Goal: Contribute content: Contribute content

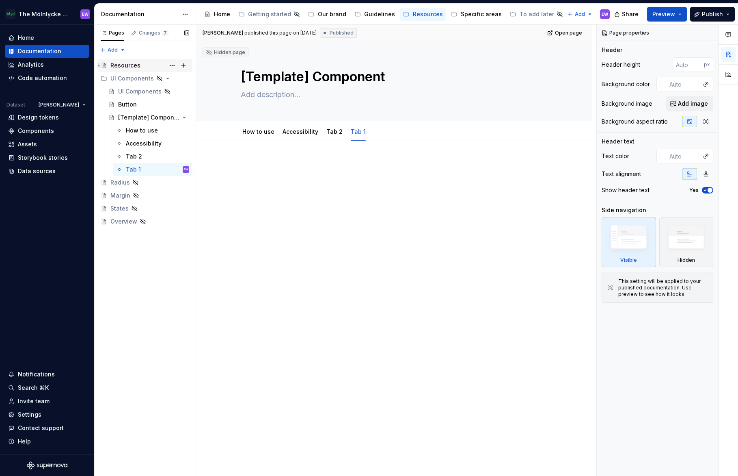
click at [129, 67] on div "Resources" at bounding box center [125, 65] width 30 height 8
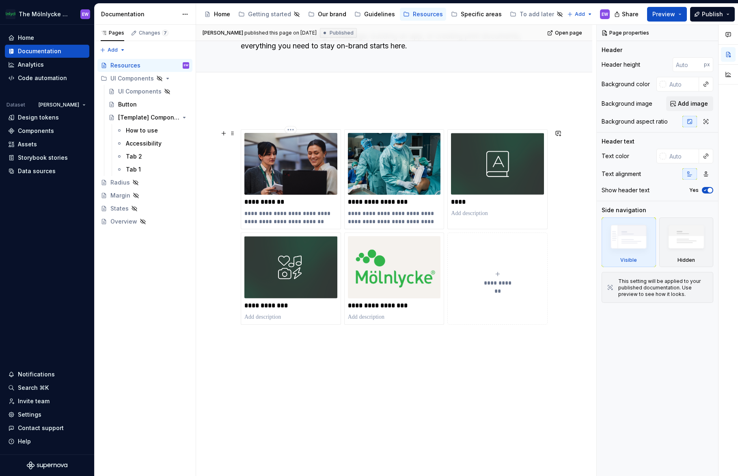
scroll to position [59, 0]
click at [320, 315] on p at bounding box center [290, 316] width 93 height 8
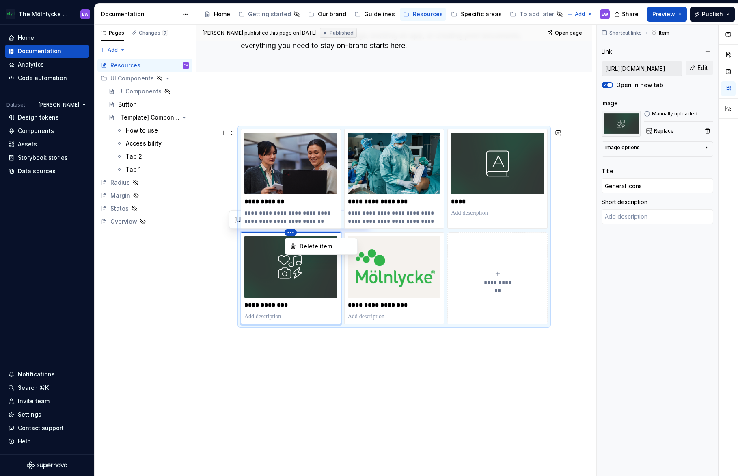
click at [290, 230] on html "The Mölnlycke Experience EW Home Documentation Analytics Code automation Datase…" at bounding box center [369, 238] width 738 height 476
click at [309, 307] on p "**********" at bounding box center [290, 305] width 93 height 8
click at [322, 322] on div "**********" at bounding box center [291, 278] width 100 height 92
click at [323, 320] on p at bounding box center [290, 316] width 93 height 8
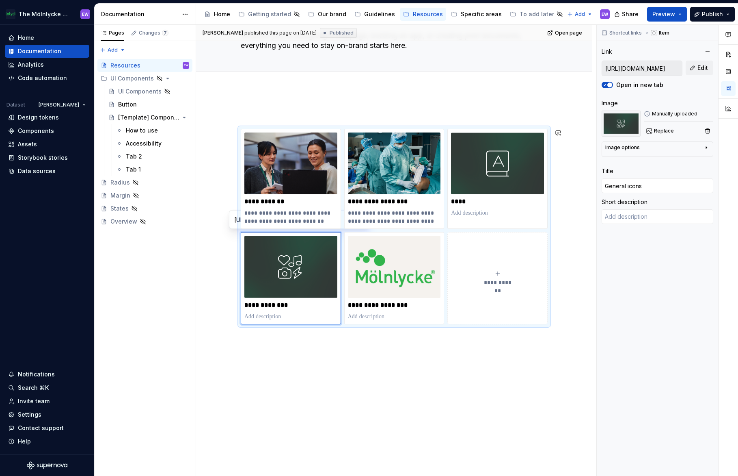
click at [303, 356] on div "**********" at bounding box center [394, 293] width 396 height 406
click at [233, 219] on input "[URL][DOMAIN_NAME]" at bounding box center [277, 219] width 92 height 15
type textarea "*"
type input "[URL][DOMAIN_NAME]"
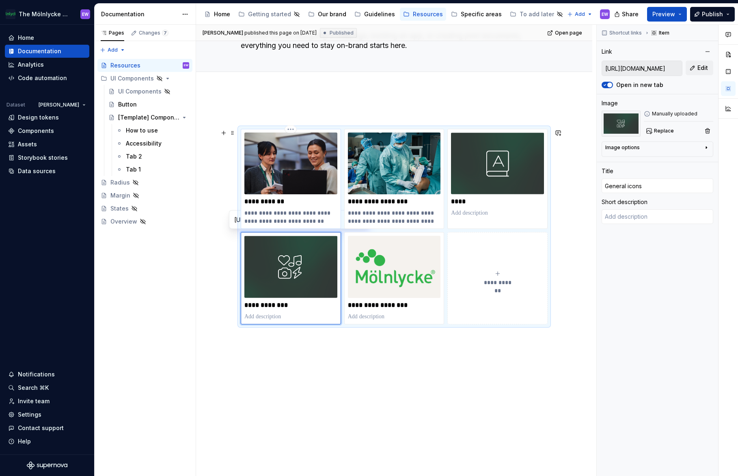
type input "Brand images"
type textarea "From Brand Library: Owned by brand, free to use generally"
click at [279, 136] on img at bounding box center [290, 163] width 93 height 62
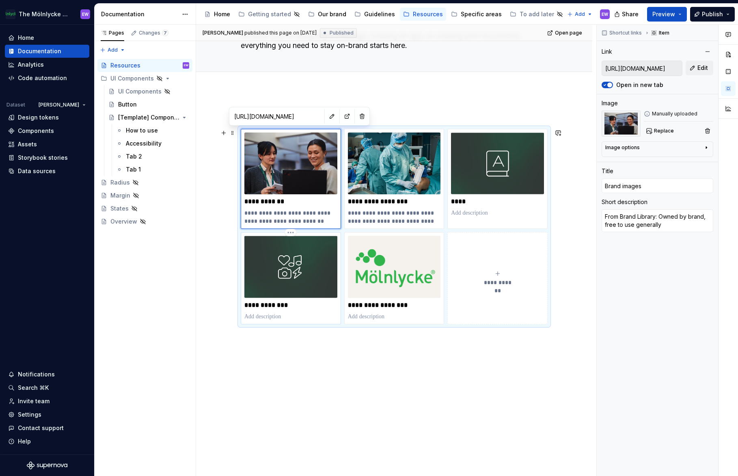
type textarea "*"
type input "[URL][DOMAIN_NAME]"
type input "General icons"
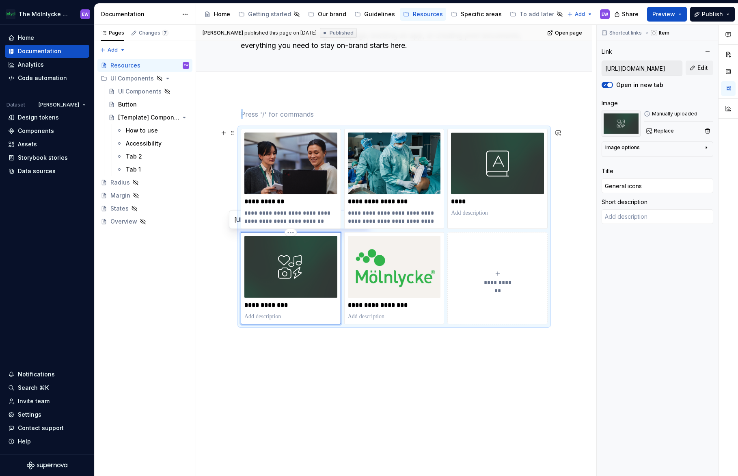
click at [291, 290] on img at bounding box center [290, 267] width 93 height 62
copy br
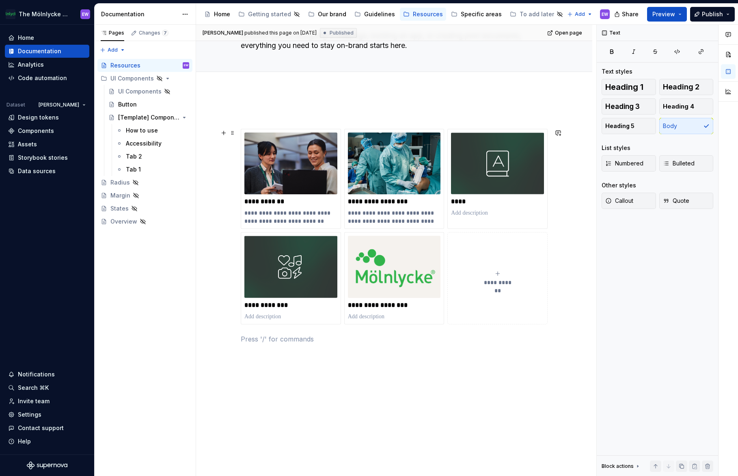
click at [454, 272] on div "**********" at bounding box center [497, 278] width 93 height 16
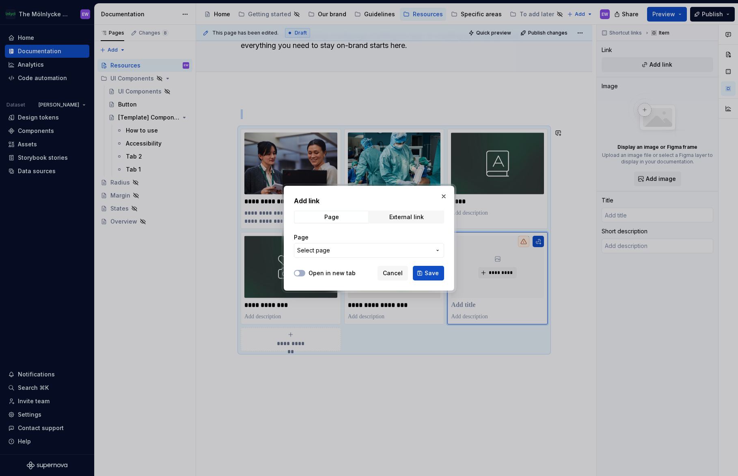
click at [348, 249] on span "Select page" at bounding box center [364, 250] width 134 height 8
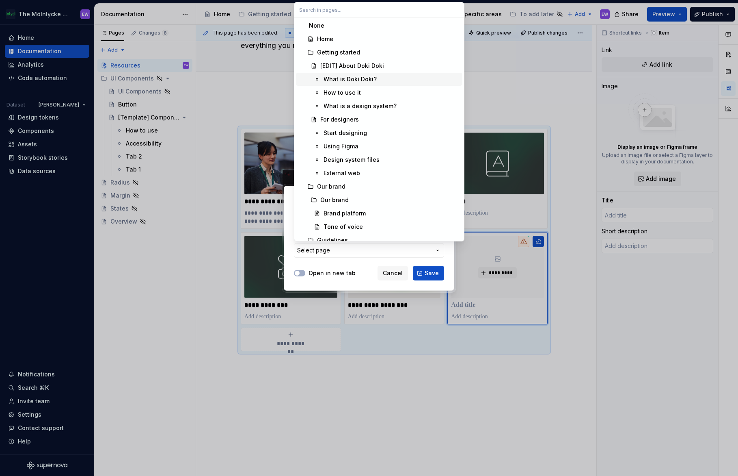
click at [253, 103] on div at bounding box center [369, 238] width 738 height 476
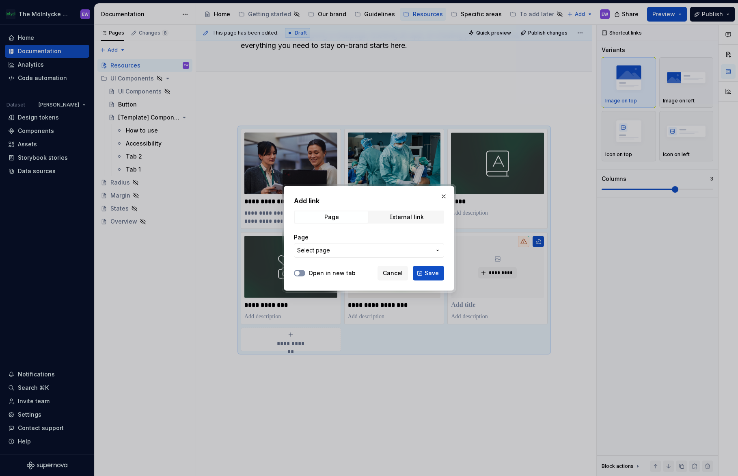
click at [303, 272] on button "Open in new tab" at bounding box center [299, 273] width 11 height 6
click at [419, 219] on div "External link" at bounding box center [406, 217] width 35 height 6
click at [323, 217] on span "Page" at bounding box center [332, 216] width 74 height 11
click at [443, 193] on button "button" at bounding box center [443, 195] width 11 height 11
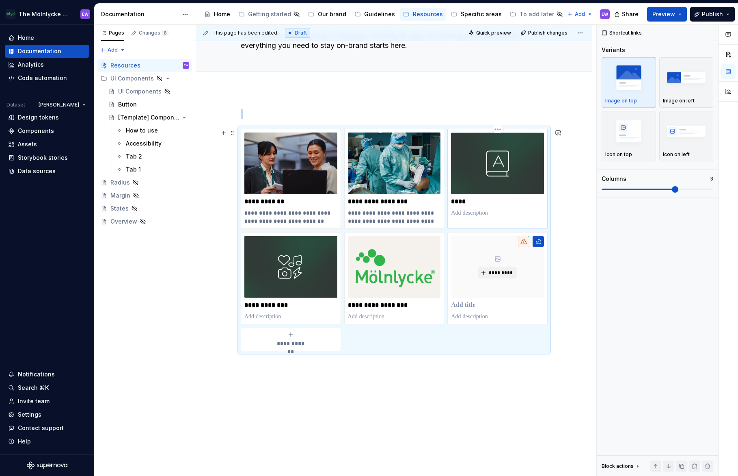
click at [502, 170] on img at bounding box center [497, 163] width 93 height 62
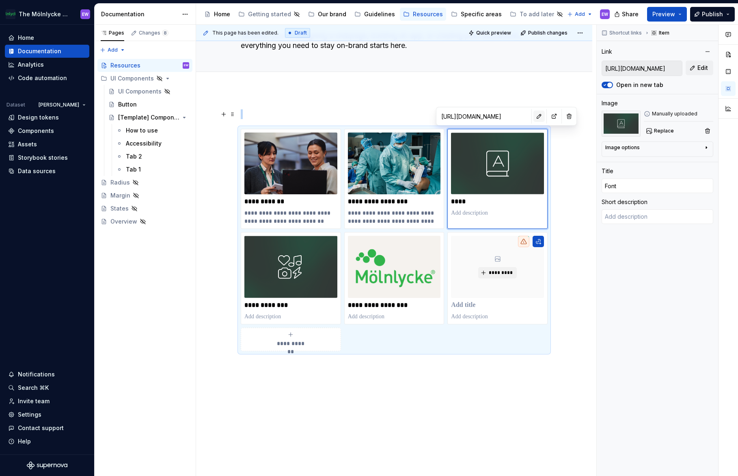
click at [534, 116] on button "button" at bounding box center [539, 115] width 11 height 11
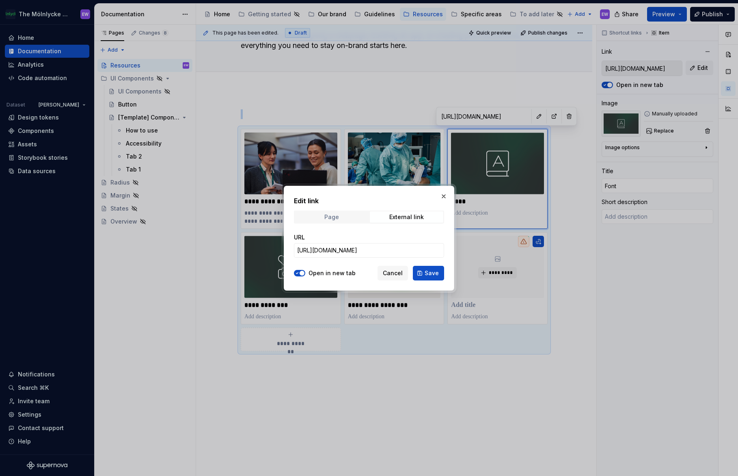
click at [329, 217] on div "Page" at bounding box center [331, 217] width 15 height 6
click at [416, 214] on div "External link" at bounding box center [406, 217] width 35 height 6
click at [392, 278] on button "Cancel" at bounding box center [393, 273] width 30 height 15
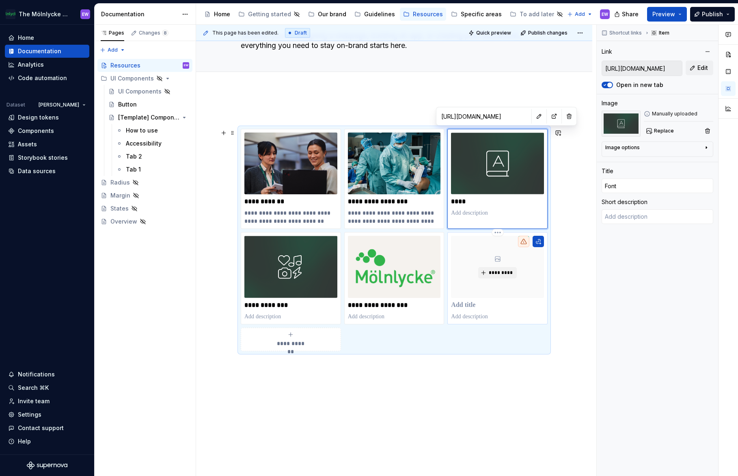
click at [464, 306] on p at bounding box center [497, 305] width 93 height 8
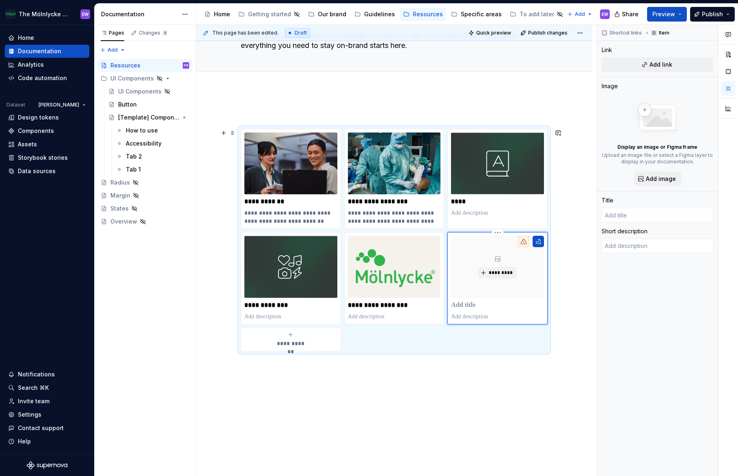
type textarea "*"
type input "W"
type textarea "*"
type input "We"
type textarea "*"
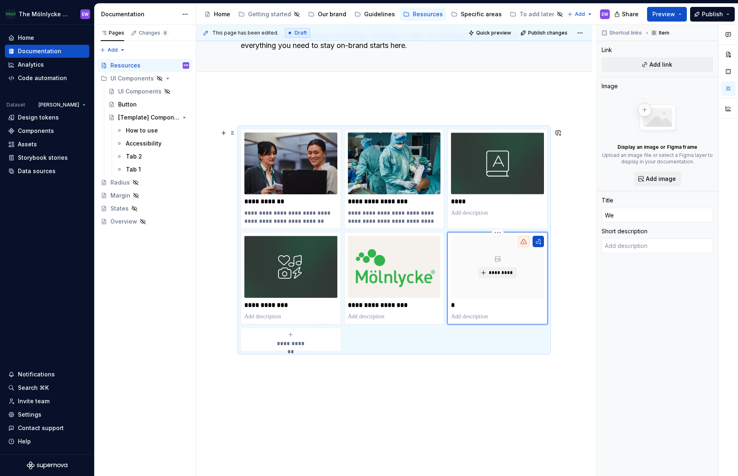
type input "Web"
type textarea "*"
type input "We"
type textarea "*"
type input "W"
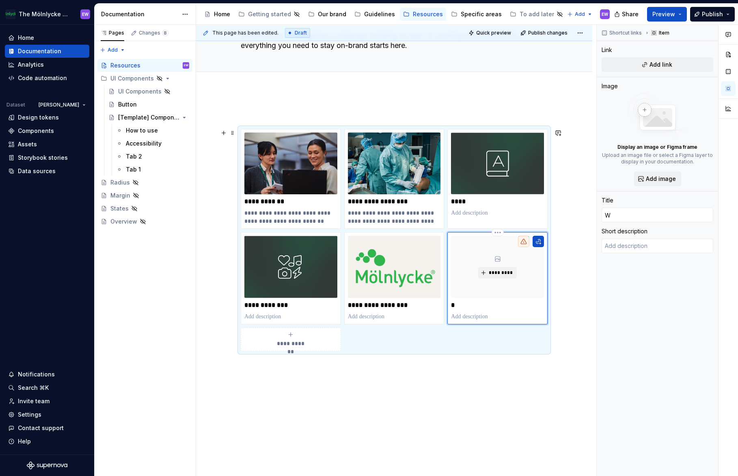
type textarea "*"
type input "W"
type textarea "*"
type input "We"
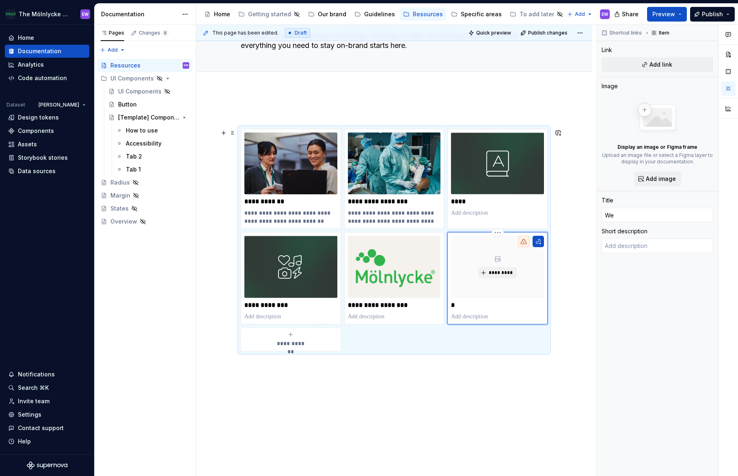
type textarea "*"
type input "Web"
type textarea "*"
type input "Web"
type textarea "*"
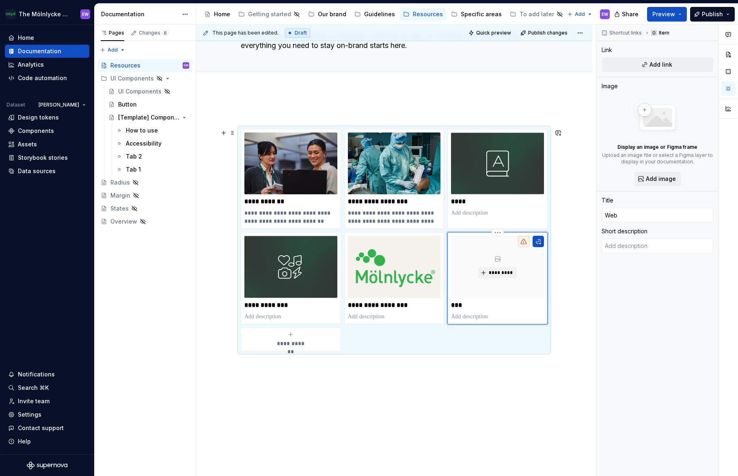
type input "Web i"
type textarea "*"
type input "Web ic"
type textarea "*"
type input "Web ico"
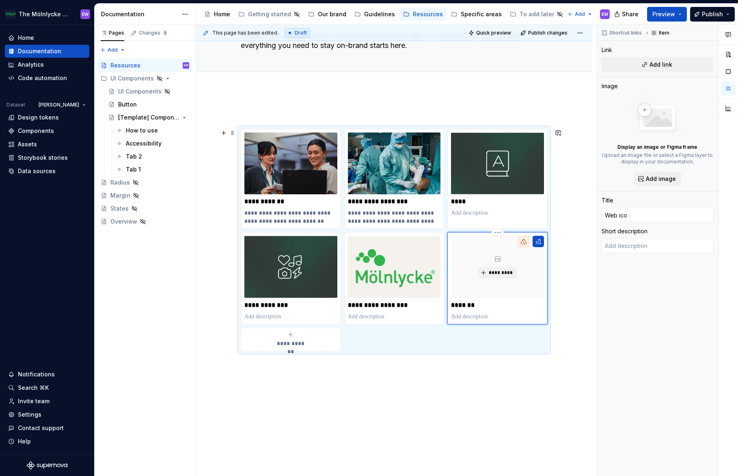
type textarea "*"
type input "Web icon"
type textarea "*"
type input "Web icons"
type textarea "*"
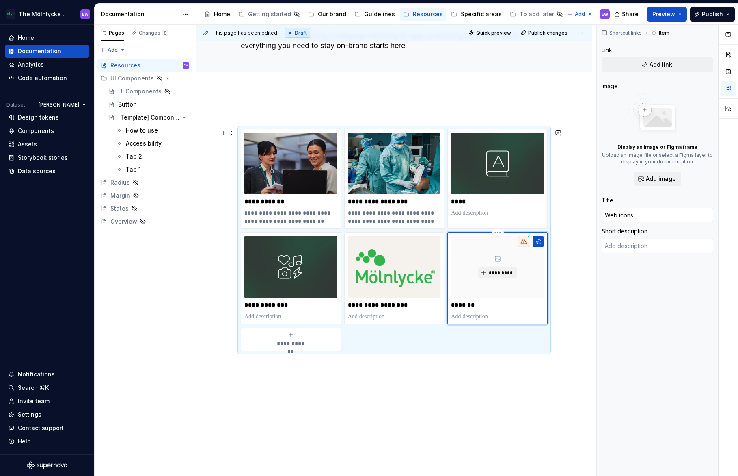
type input "Web icons"
click at [269, 315] on p at bounding box center [290, 316] width 93 height 8
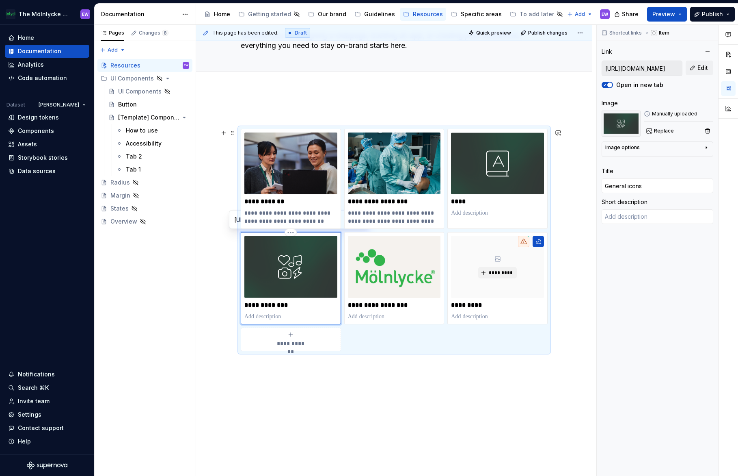
type textarea "*"
type textarea "U"
type textarea "*"
type textarea "Us"
type textarea "*"
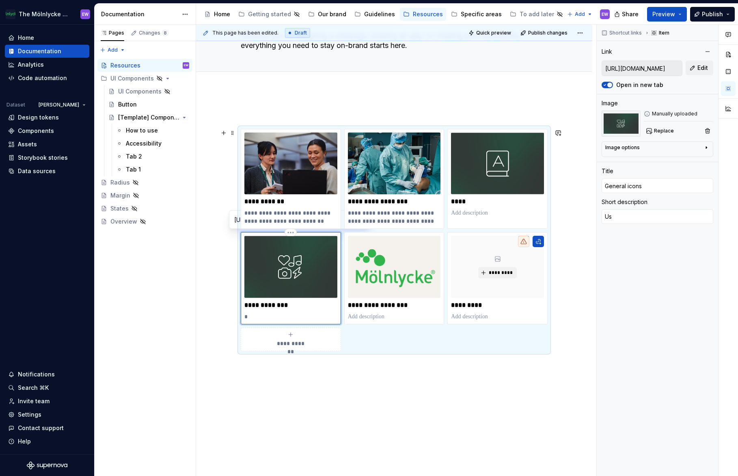
type textarea "Use"
type textarea "*"
type textarea "Use"
type textarea "*"
type textarea "Use f"
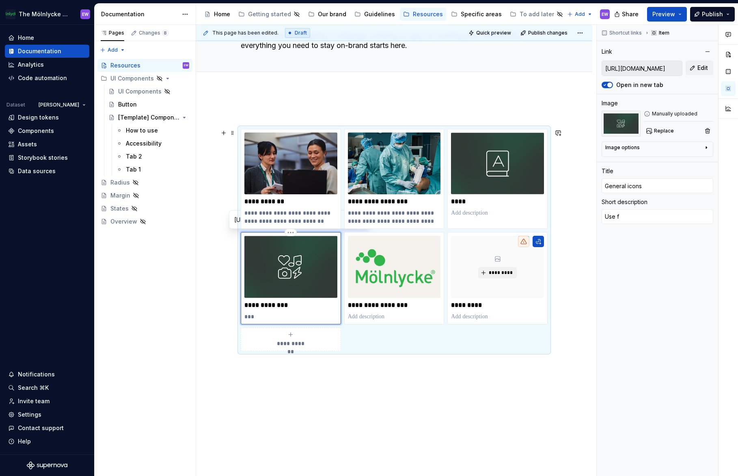
type textarea "*"
type textarea "Use fo"
type textarea "*"
type textarea "Use for"
type textarea "*"
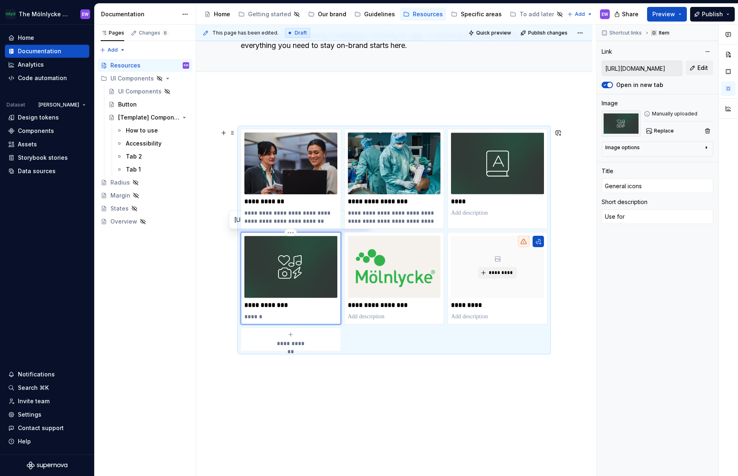
type textarea "Use for"
type textarea "*"
type textarea "Use for p"
type textarea "*"
type textarea "Use for pr"
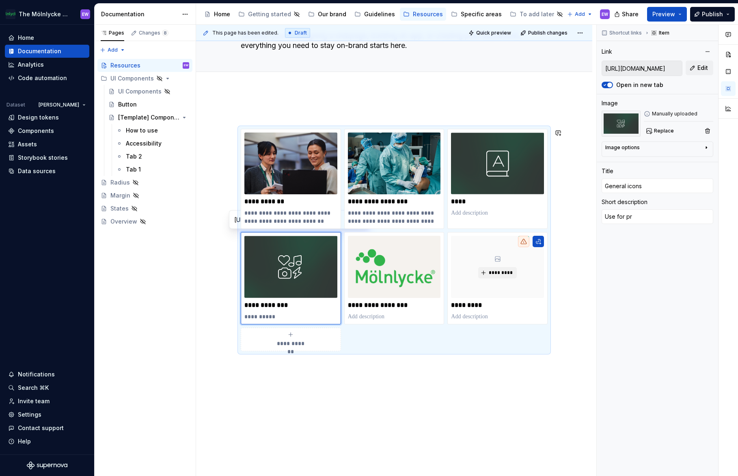
type textarea "*"
type textarea "Use for pre"
type textarea "*"
type textarea "Use for pres"
type textarea "*"
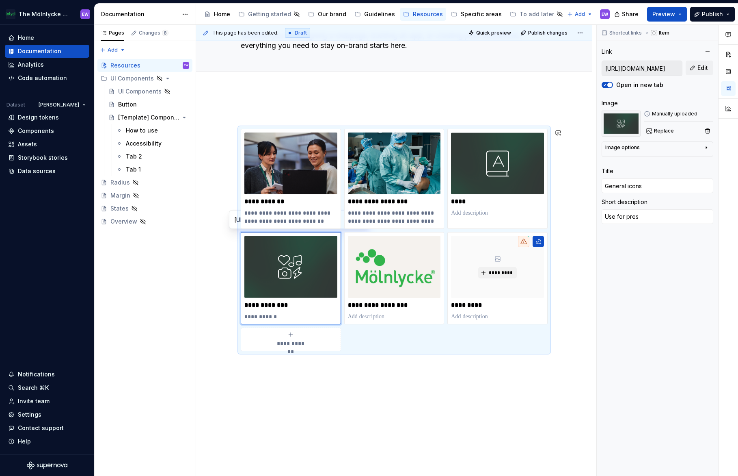
type textarea "Use for prese"
type textarea "*"
type textarea "Use for presen"
type textarea "*"
type textarea "Use for present"
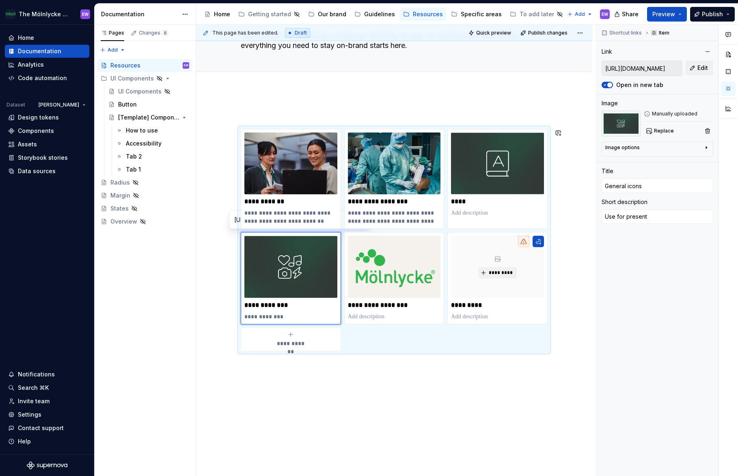
type textarea "*"
type textarea "Use for presenta"
type textarea "*"
type textarea "Use for presentat"
type textarea "*"
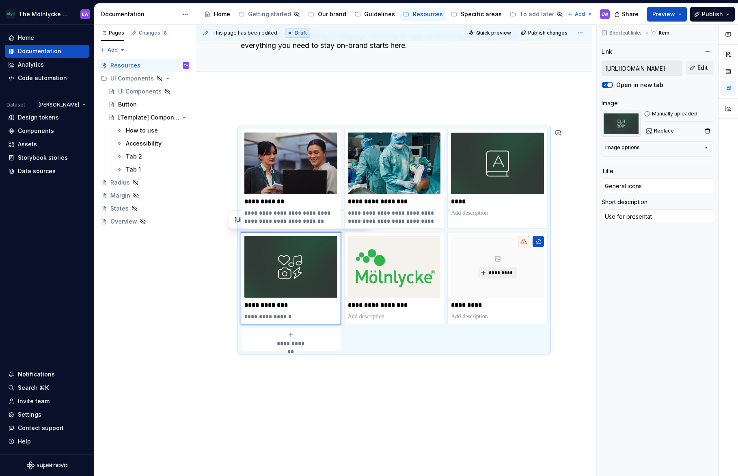
type textarea "Use for presentati"
type textarea "*"
type textarea "Use for presentatio"
type textarea "*"
type textarea "Use for presentation"
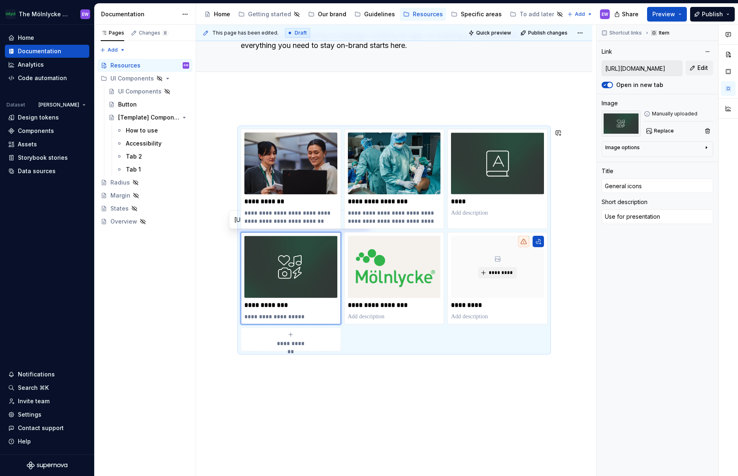
type textarea "*"
type textarea "Use for presentations"
type textarea "*"
type textarea "Use for presentations,"
type textarea "*"
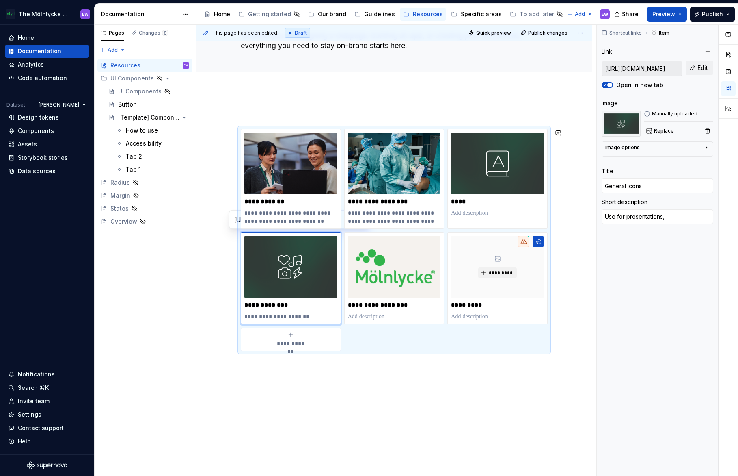
type textarea "Use for presentations,"
type textarea "*"
type textarea "Use for presentations, p"
type textarea "*"
type textarea "Use for presentations, pr"
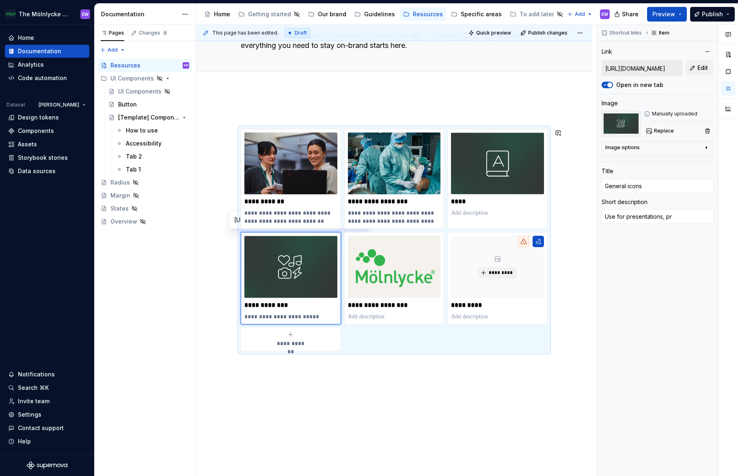
type textarea "*"
type textarea "Use for presentations, pri"
type textarea "*"
type textarea "Use for presentations, prin"
type textarea "*"
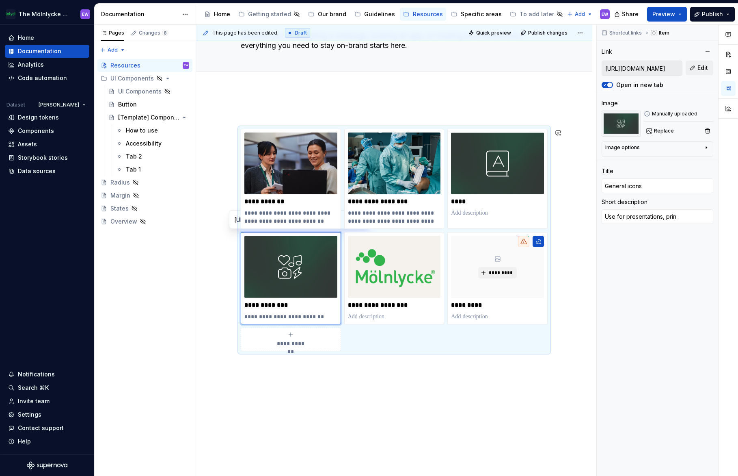
type textarea "Use for presentations, print"
type textarea "*"
type textarea "Use for presentations, print"
type textarea "*"
type textarea "Use for presentations, print a"
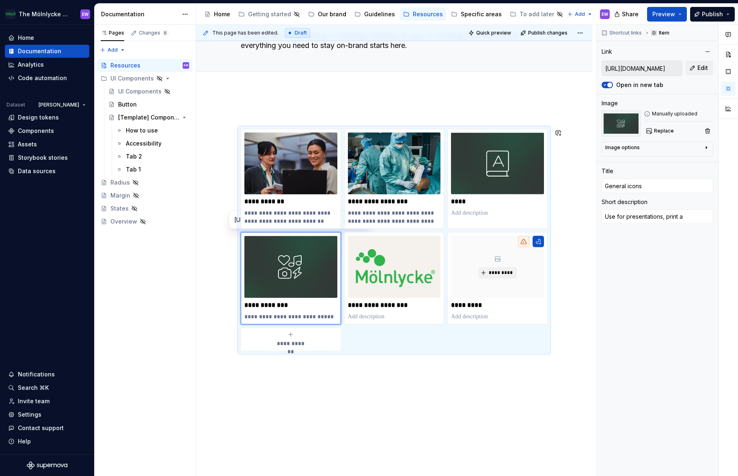
type textarea "*"
type textarea "Use for presentations, print an"
type textarea "*"
type textarea "Use for presentations, print and"
type textarea "*"
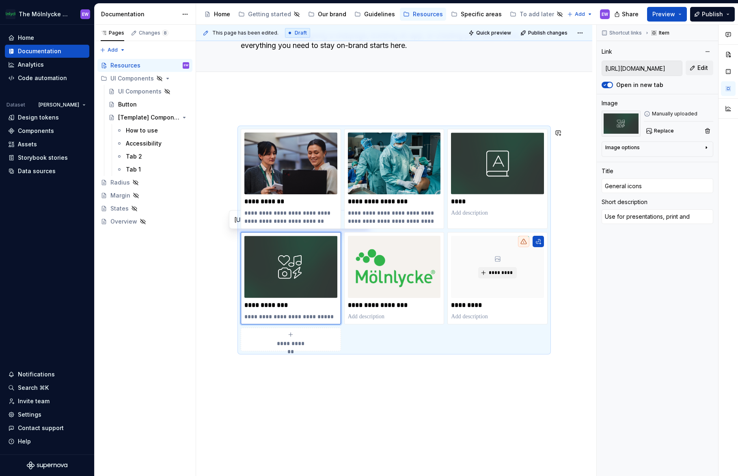
type textarea "Use for presentations, print and"
type textarea "*"
type textarea "Use for presentations, print and l"
type textarea "*"
type textarea "Use for presentations, print and lr"
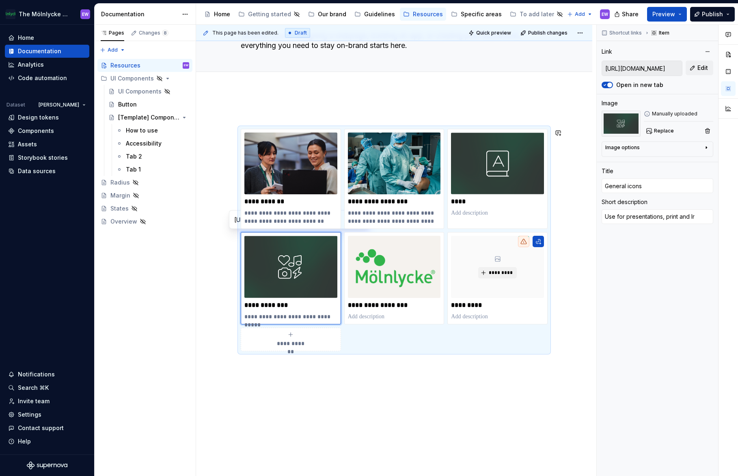
type textarea "*"
type textarea "Use for presentations, print and l"
type textarea "*"
type textarea "Use for presentations, print and la"
type textarea "*"
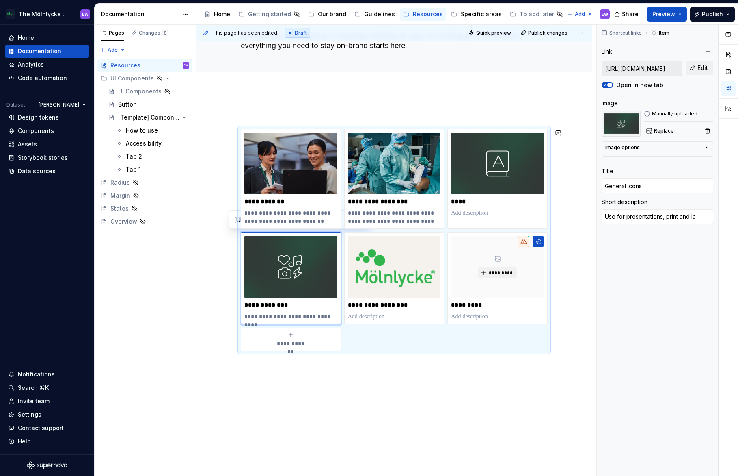
type textarea "Use for presentations, print and lar"
type textarea "*"
type textarea "Use for presentations, print and larg"
type textarea "*"
type textarea "Use for presentations, print and large"
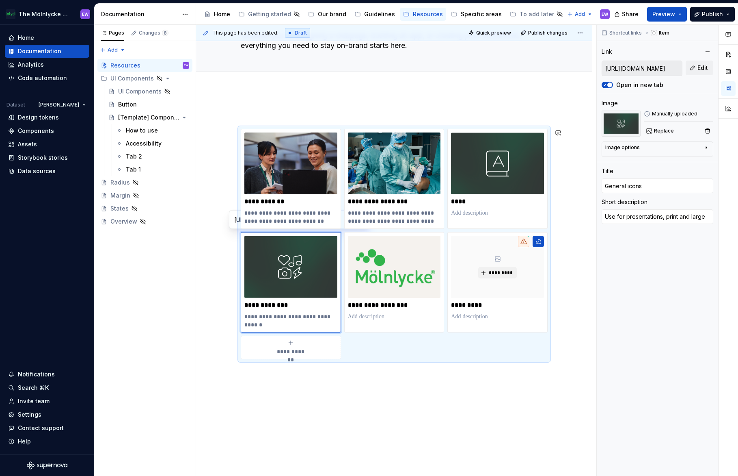
type textarea "*"
type textarea "Use for presentations, print and larger"
type textarea "*"
type textarea "Use for presentations, print and larger"
click at [265, 318] on p "**********" at bounding box center [290, 320] width 93 height 16
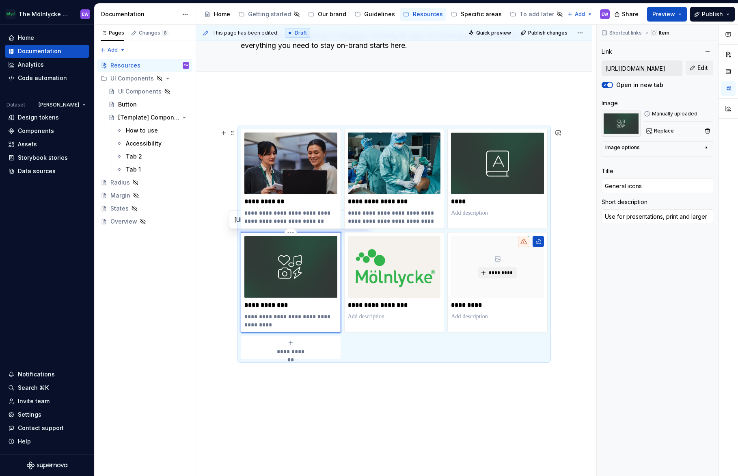
click at [305, 317] on p "**********" at bounding box center [290, 320] width 93 height 16
type textarea "*"
type textarea "Use for presentations,print and larger"
type textarea "*"
type textarea "Use for presentationsprint and larger"
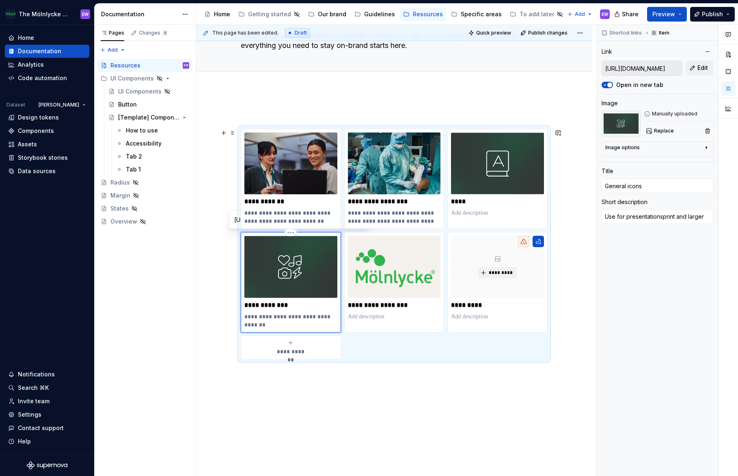
type textarea "*"
type textarea "Use for presentations print and larger"
type textarea "*"
type textarea "Use for presentations aprint and larger"
type textarea "*"
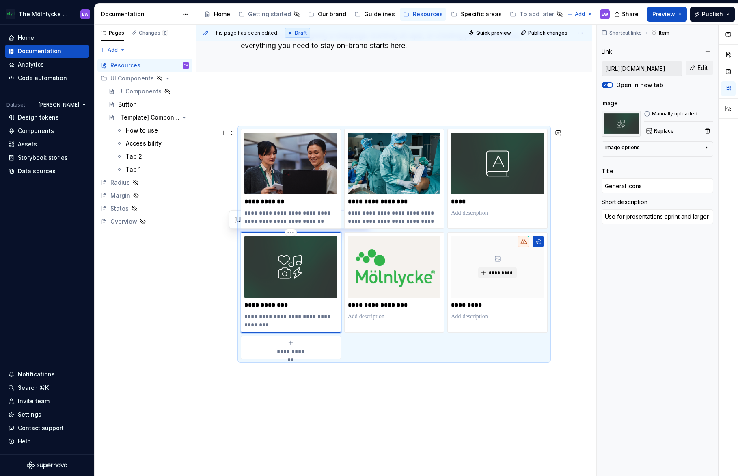
type textarea "Use for presentations anprint and larger"
type textarea "*"
type textarea "Use for presentations andprint and larger"
type textarea "*"
type textarea "Use for presentations and print and larger"
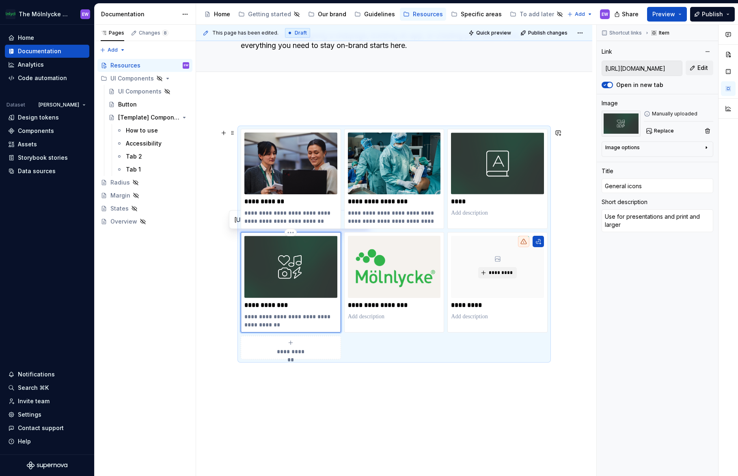
type textarea "*"
type textarea "Use for presentations and gprint and larger"
type textarea "*"
type textarea "Use for presentations and grprint and larger"
type textarea "*"
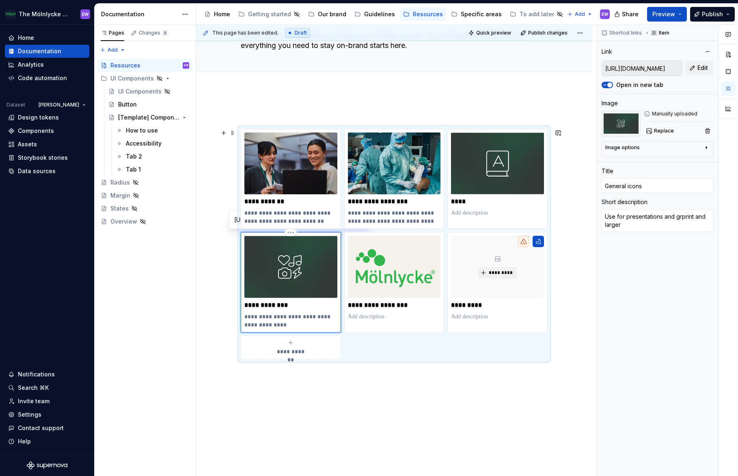
type textarea "Use for presentations and graprint and larger"
type textarea "*"
type textarea "Use for presentations and grapprint and larger"
type textarea "*"
type textarea "Use for presentations and graphprint and larger"
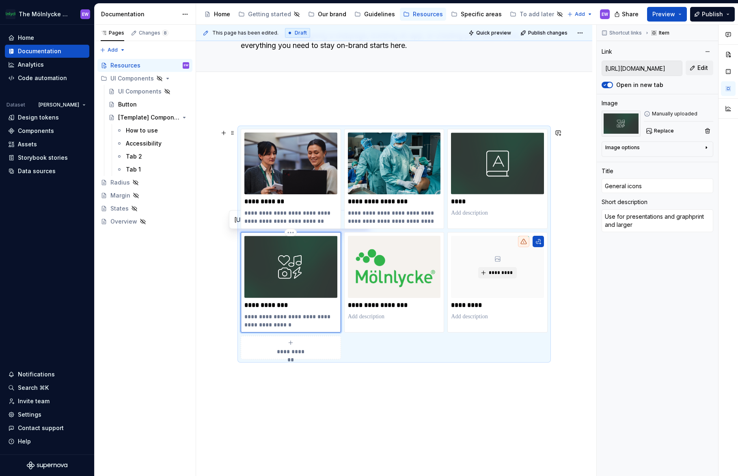
type textarea "*"
type textarea "Use for presentations and graphiprint and larger"
type textarea "*"
type textarea "Use for presentations and graphicprint and larger"
type textarea "*"
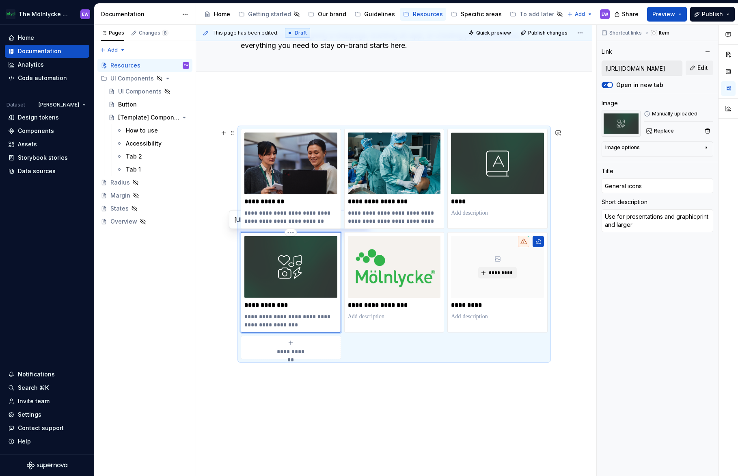
type textarea "Use for presentations and graphic print and larger"
type textarea "*"
type textarea "Use for presentations and graphic pprint and larger"
type textarea "*"
type textarea "Use for presentations and graphic prprint and larger"
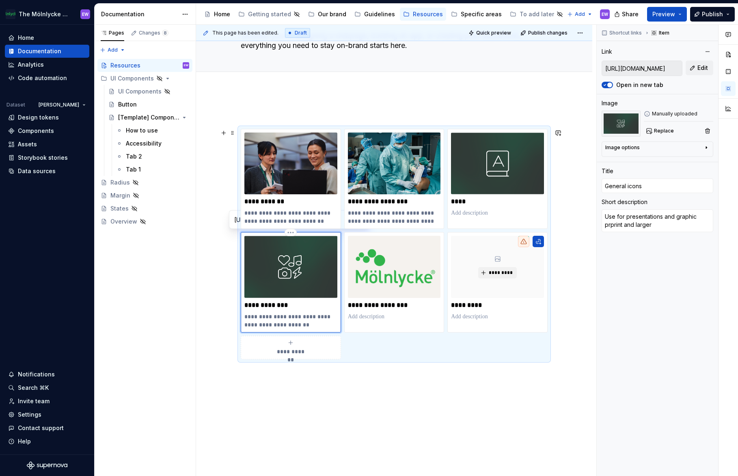
type textarea "*"
type textarea "Use for presentations and graphic prdprint and larger"
type textarea "*"
type textarea "Use for presentations and graphic prprint and larger"
type textarea "*"
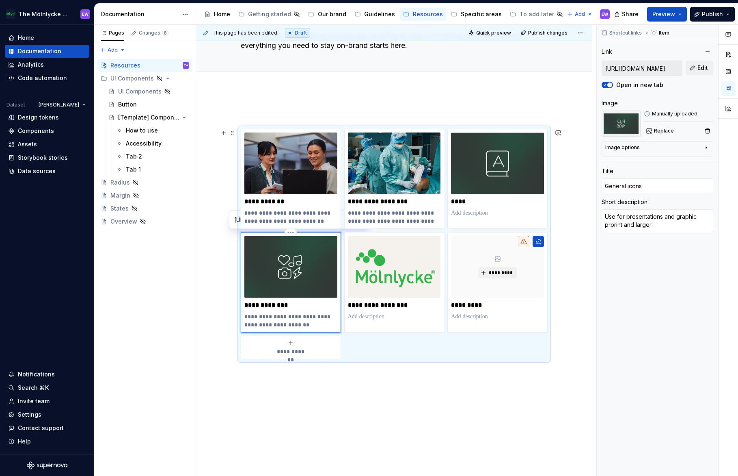
type textarea "Use for presentations and graphic proprint and larger"
type textarea "*"
type textarea "Use for presentations and graphic prodprint and larger"
type textarea "*"
type textarea "Use for presentations and graphic produprint and larger"
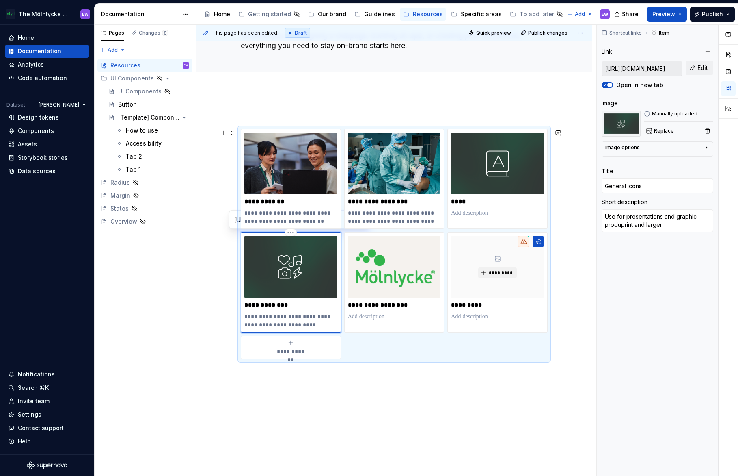
type textarea "*"
type textarea "Use for presentations and graphic producprint and larger"
type textarea "*"
type textarea "Use for presentations and graphic productprint and larger"
type textarea "*"
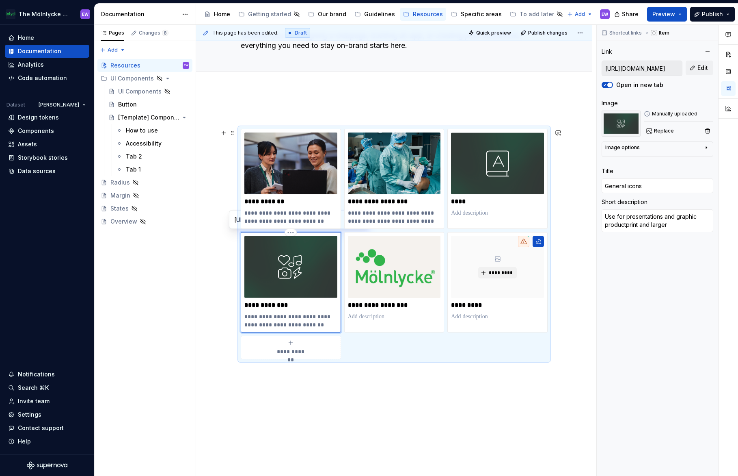
type textarea "Use for presentations and graphic productiprint and larger"
type textarea "*"
type textarea "Use for presentations and graphic productioprint and larger"
type textarea "*"
type textarea "Use for presentations and graphic productionprint and larger"
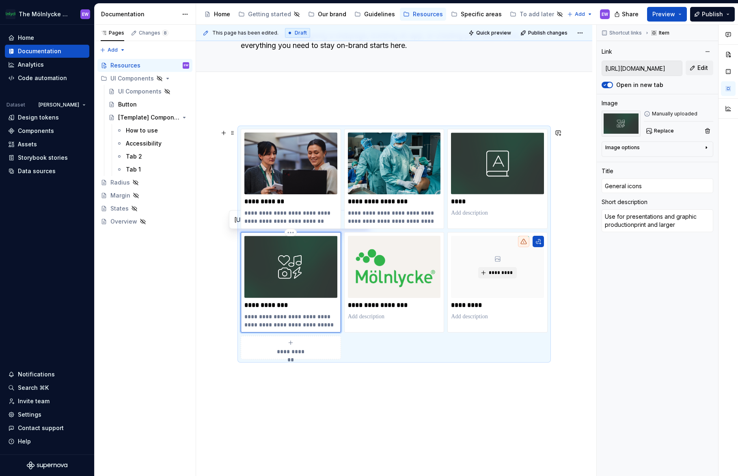
type textarea "*"
type textarea "Use for presentations and graphic productionsprint and larger"
type textarea "*"
type textarea "Use for presentations and graphic productions print and larger"
drag, startPoint x: 317, startPoint y: 325, endPoint x: 276, endPoint y: 325, distance: 40.6
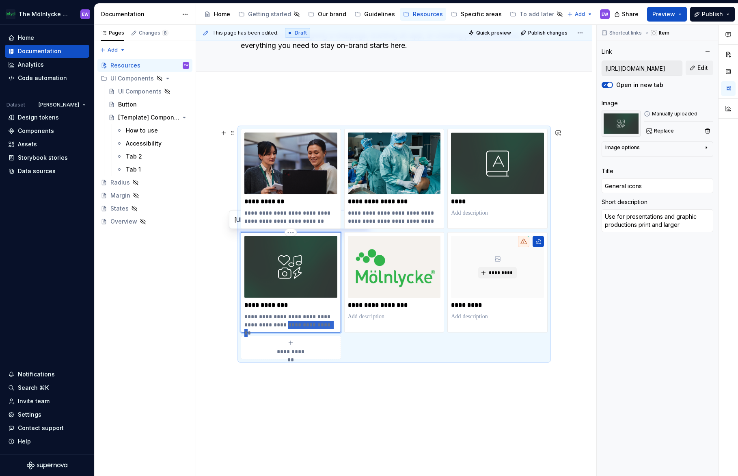
click at [276, 325] on p "**********" at bounding box center [290, 320] width 93 height 16
type textarea "*"
type textarea "Use for presentations and graphic productionsr"
type textarea "*"
type textarea "Use for presentations and graphic productions"
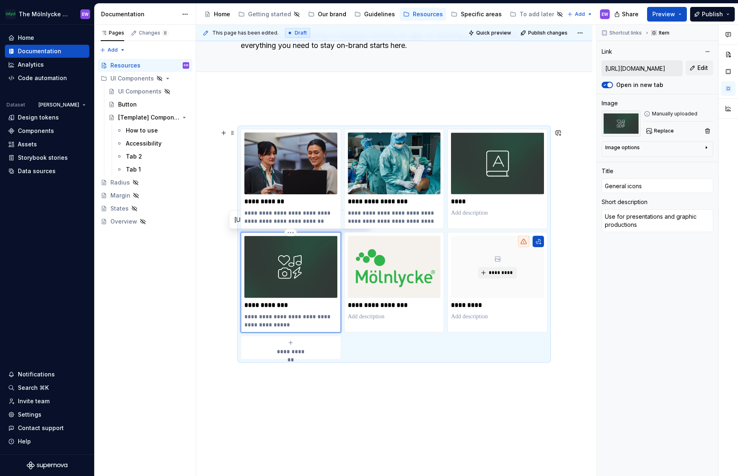
type textarea "*"
type textarea "Use for presentations and graphic productions."
type textarea "*"
type textarea "Use for presentations and graphic productions."
type textarea "*"
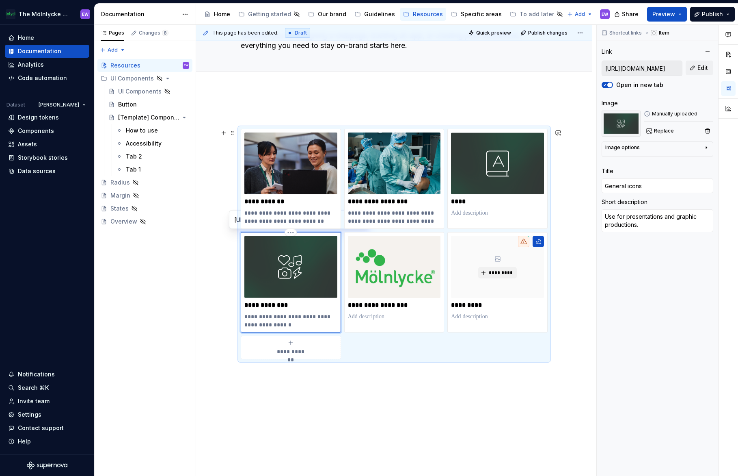
type textarea "Use for presentations and graphic productions. I"
type textarea "*"
type textarea "Use for presentations and graphic productions. Ic"
type textarea "*"
type textarea "Use for presentations and graphic productions. Ico"
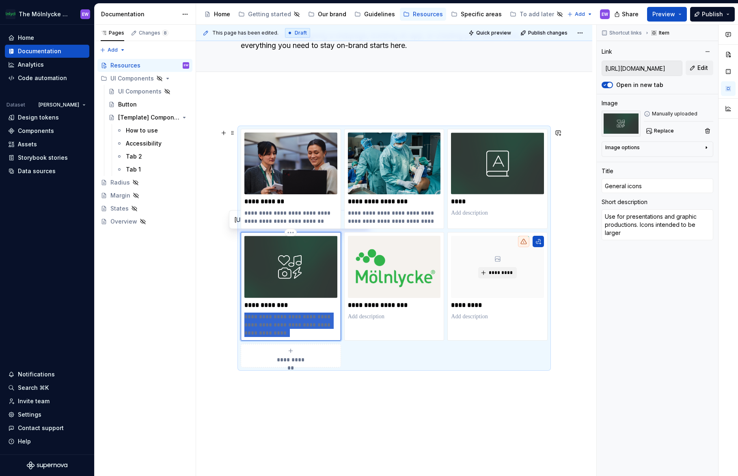
drag, startPoint x: 268, startPoint y: 334, endPoint x: 243, endPoint y: 317, distance: 30.0
click at [243, 317] on div "**********" at bounding box center [291, 286] width 100 height 108
click at [480, 317] on p at bounding box center [497, 316] width 93 height 8
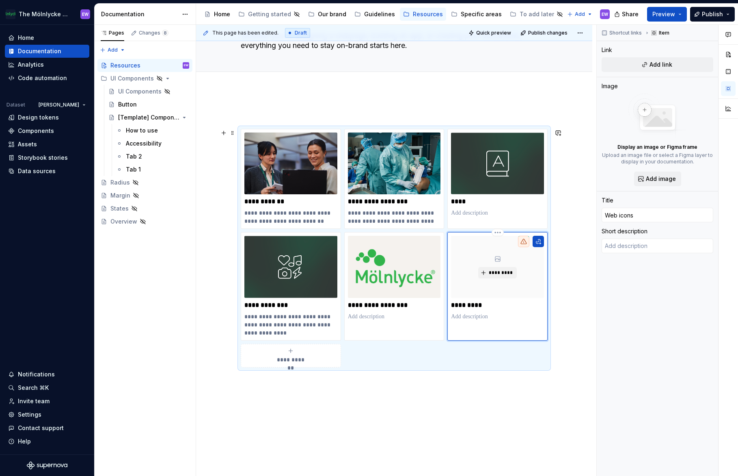
paste div
click at [471, 317] on p "**********" at bounding box center [497, 324] width 93 height 24
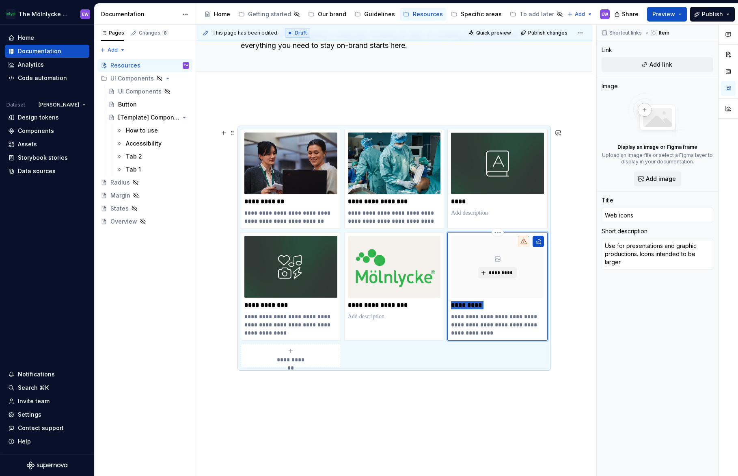
drag, startPoint x: 491, startPoint y: 305, endPoint x: 451, endPoint y: 304, distance: 40.6
click at [451, 304] on p "*********" at bounding box center [497, 305] width 93 height 8
click at [459, 308] on p "*********" at bounding box center [497, 305] width 93 height 8
click at [464, 316] on p "**********" at bounding box center [497, 324] width 93 height 24
click at [462, 317] on p "**********" at bounding box center [497, 324] width 93 height 24
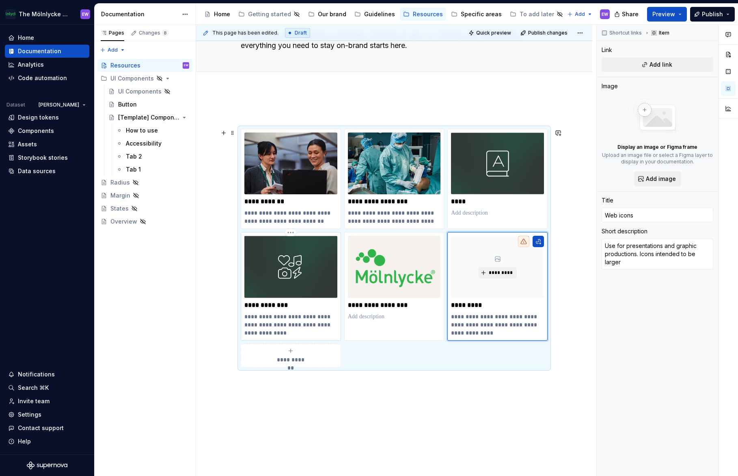
click at [292, 325] on p "**********" at bounding box center [290, 324] width 93 height 24
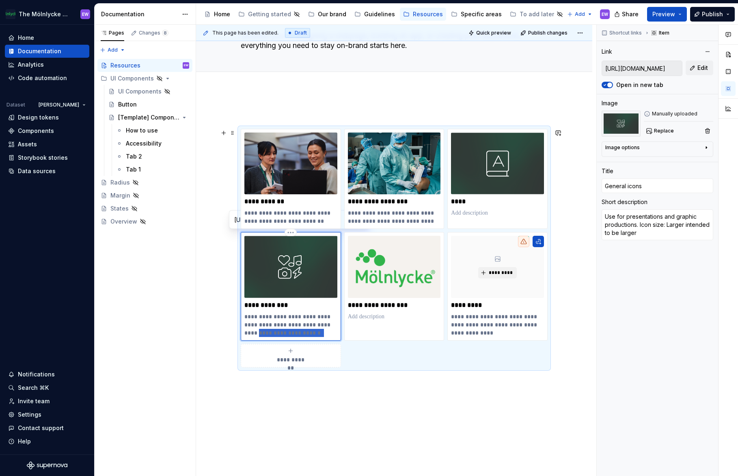
drag, startPoint x: 309, startPoint y: 334, endPoint x: 238, endPoint y: 334, distance: 71.1
click at [241, 334] on div "**********" at bounding box center [394, 248] width 307 height 238
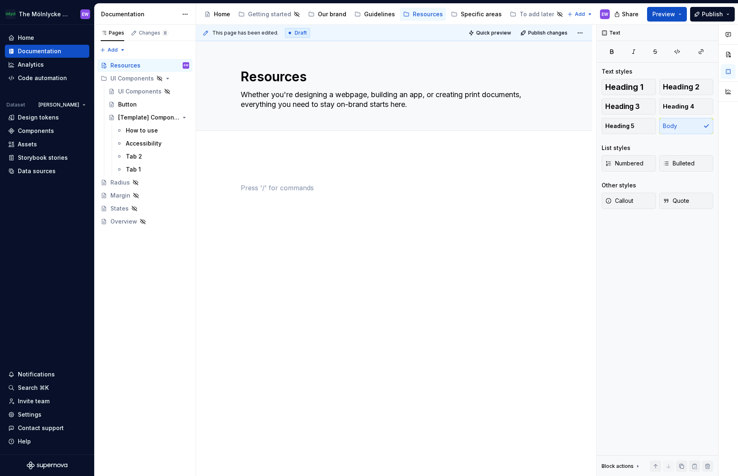
scroll to position [0, 0]
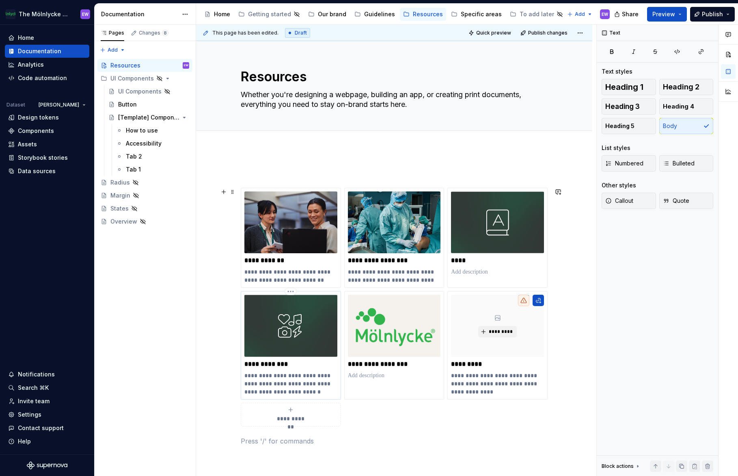
click at [295, 375] on p "**********" at bounding box center [290, 383] width 93 height 24
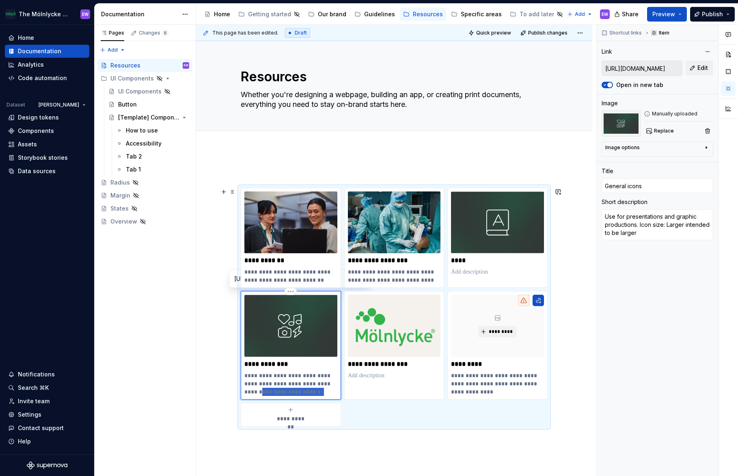
drag, startPoint x: 309, startPoint y: 394, endPoint x: 247, endPoint y: 394, distance: 62.5
click at [247, 394] on p "**********" at bounding box center [290, 383] width 93 height 24
click at [278, 383] on p "**********" at bounding box center [290, 379] width 93 height 16
click at [328, 382] on p "**********" at bounding box center [290, 379] width 93 height 16
click at [322, 384] on p "**********" at bounding box center [290, 383] width 93 height 24
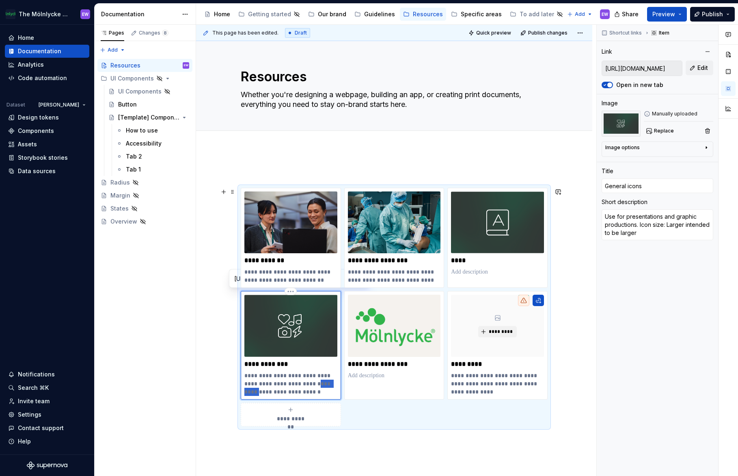
drag, startPoint x: 331, startPoint y: 386, endPoint x: 304, endPoint y: 385, distance: 26.8
click at [304, 385] on p "**********" at bounding box center [290, 383] width 93 height 24
click at [327, 393] on p "**********" at bounding box center [290, 383] width 93 height 24
drag, startPoint x: 328, startPoint y: 384, endPoint x: 311, endPoint y: 383, distance: 16.7
click at [311, 383] on p "**********" at bounding box center [290, 383] width 93 height 24
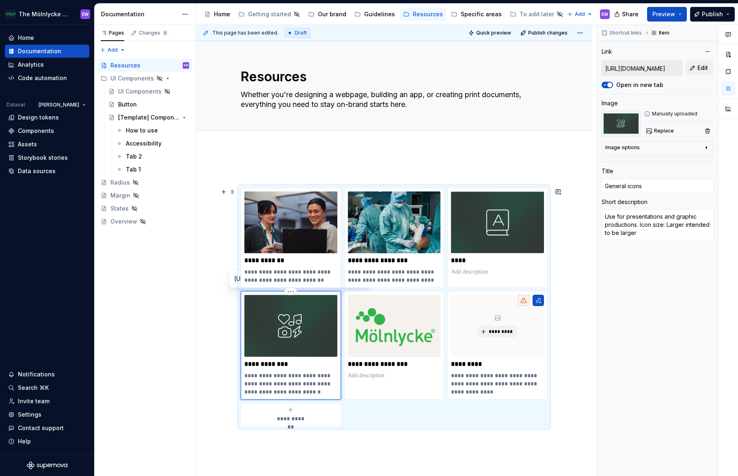
click at [305, 394] on p "**********" at bounding box center [290, 383] width 93 height 24
drag, startPoint x: 324, startPoint y: 384, endPoint x: 303, endPoint y: 384, distance: 21.5
click at [303, 384] on p "**********" at bounding box center [290, 383] width 93 height 24
click at [309, 390] on p "**********" at bounding box center [290, 383] width 93 height 24
drag, startPoint x: 328, startPoint y: 385, endPoint x: 305, endPoint y: 385, distance: 23.1
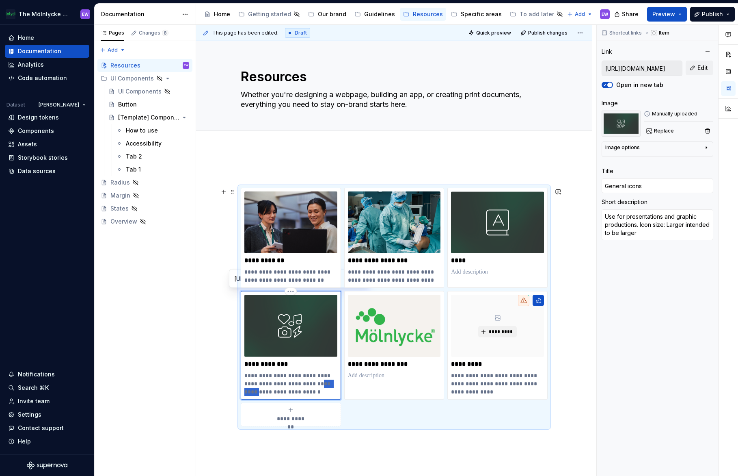
click at [305, 385] on p "**********" at bounding box center [290, 383] width 93 height 24
click at [297, 397] on div "**********" at bounding box center [291, 345] width 100 height 108
click at [304, 392] on p "**********" at bounding box center [290, 383] width 93 height 24
click at [489, 383] on p "**********" at bounding box center [497, 383] width 93 height 24
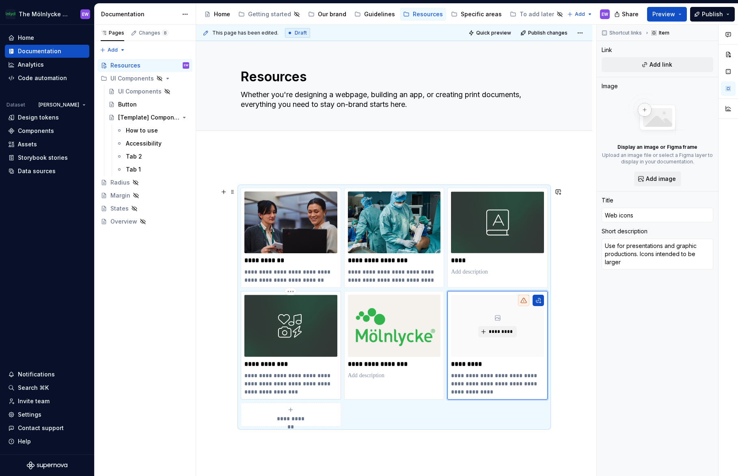
click at [303, 384] on p "**********" at bounding box center [290, 383] width 93 height 24
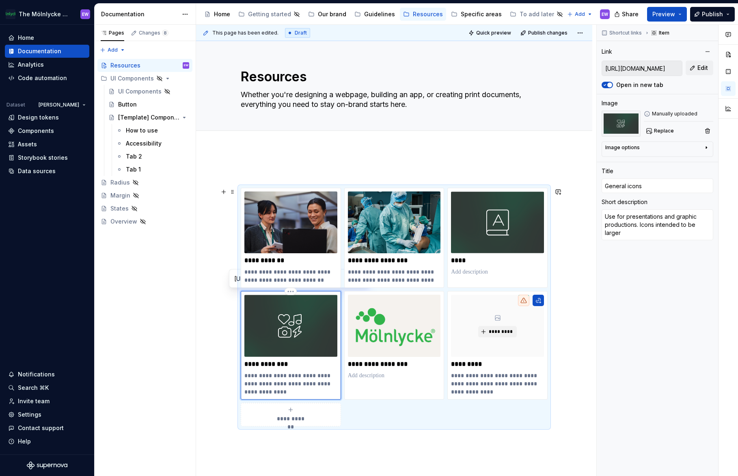
click at [306, 391] on p "**********" at bounding box center [290, 383] width 93 height 24
click at [498, 393] on p "**********" at bounding box center [497, 383] width 93 height 24
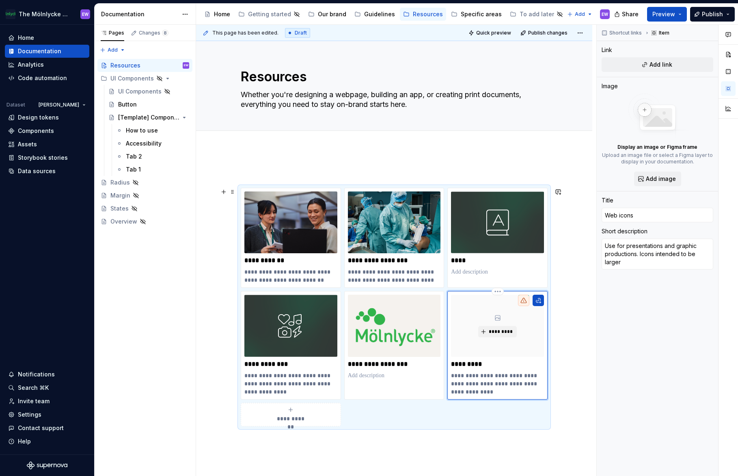
click at [473, 375] on p "**********" at bounding box center [497, 383] width 93 height 24
click at [463, 376] on p "**********" at bounding box center [497, 383] width 93 height 24
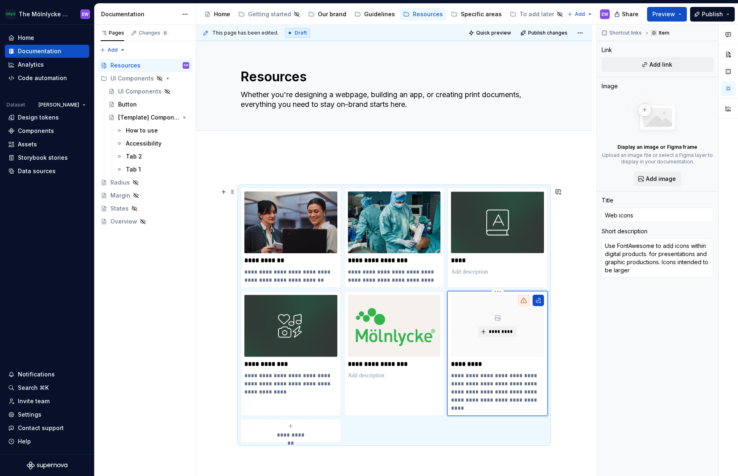
click at [452, 364] on p "*********" at bounding box center [497, 364] width 93 height 8
click at [491, 362] on p "*********" at bounding box center [497, 364] width 93 height 8
click at [485, 409] on p "**********" at bounding box center [497, 391] width 93 height 41
drag, startPoint x: 452, startPoint y: 385, endPoint x: 503, endPoint y: 377, distance: 51.7
click at [503, 377] on p "**********" at bounding box center [497, 391] width 93 height 41
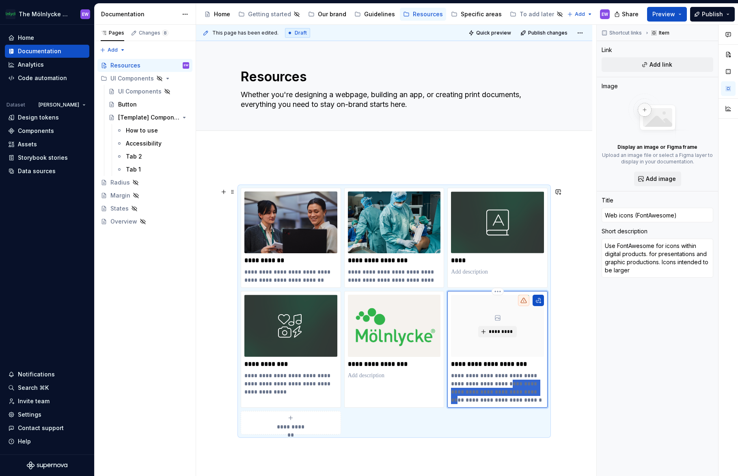
drag, startPoint x: 517, startPoint y: 393, endPoint x: 496, endPoint y: 383, distance: 23.3
click at [496, 383] on p "**********" at bounding box center [497, 387] width 93 height 32
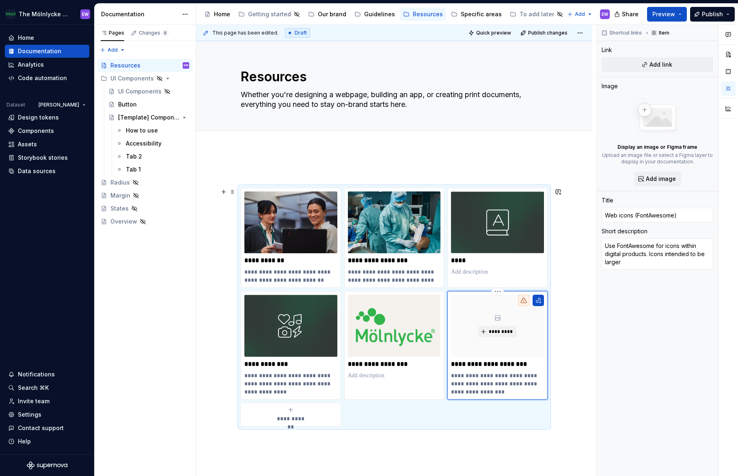
click at [492, 394] on p "**********" at bounding box center [497, 383] width 93 height 24
click at [327, 384] on p "**********" at bounding box center [290, 383] width 93 height 24
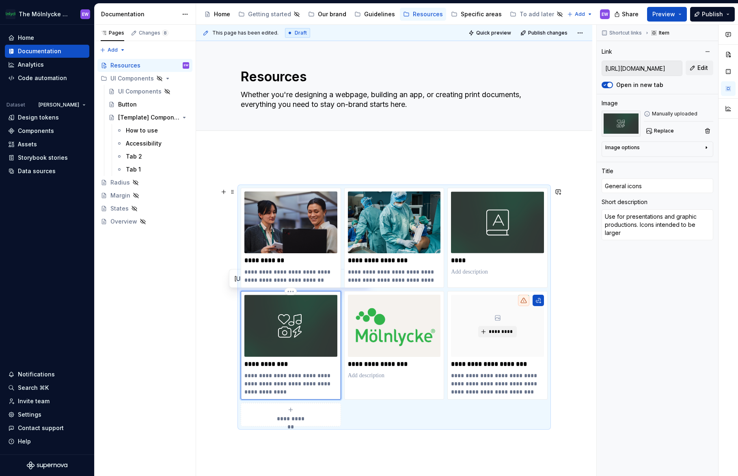
click at [335, 383] on p "**********" at bounding box center [290, 383] width 93 height 24
click at [307, 389] on p "**********" at bounding box center [290, 383] width 93 height 24
click at [281, 331] on img at bounding box center [290, 325] width 93 height 62
click at [295, 325] on img at bounding box center [290, 325] width 93 height 62
click at [500, 333] on span "*********" at bounding box center [501, 331] width 25 height 6
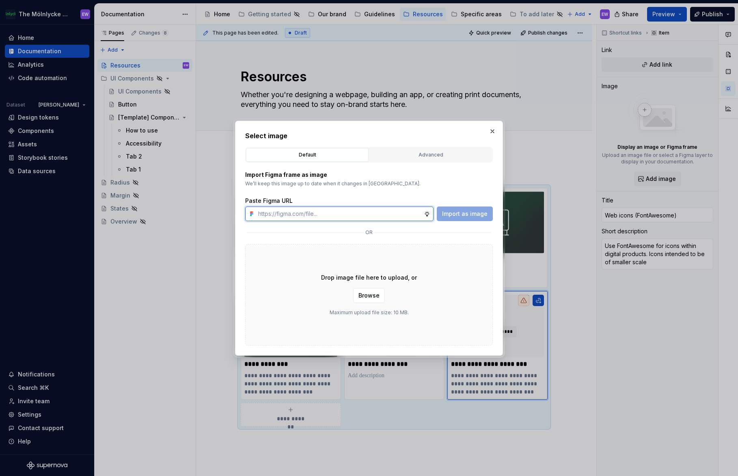
click at [379, 214] on input "text" at bounding box center [339, 213] width 169 height 15
paste input "[URL][DOMAIN_NAME]"
click at [473, 218] on button "Import as image" at bounding box center [465, 213] width 56 height 15
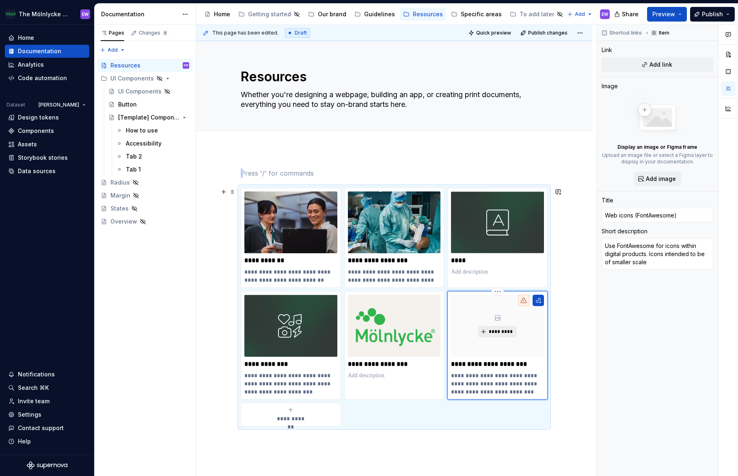
click at [501, 334] on span "*********" at bounding box center [501, 331] width 25 height 6
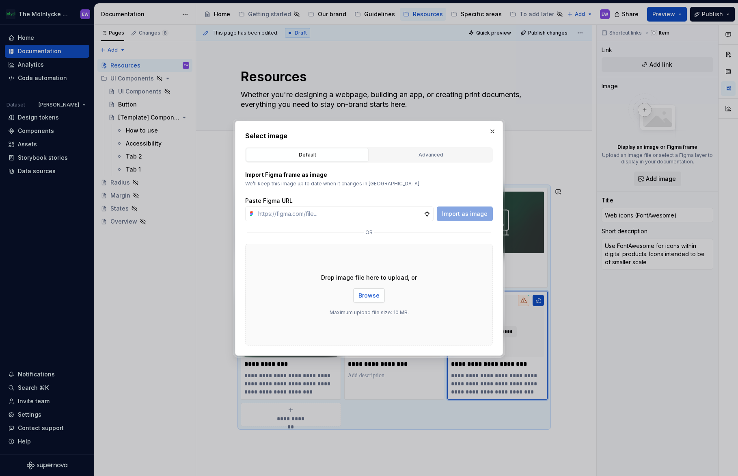
click at [370, 295] on span "Browse" at bounding box center [369, 295] width 21 height 8
click at [363, 301] on button "Browse" at bounding box center [369, 295] width 32 height 15
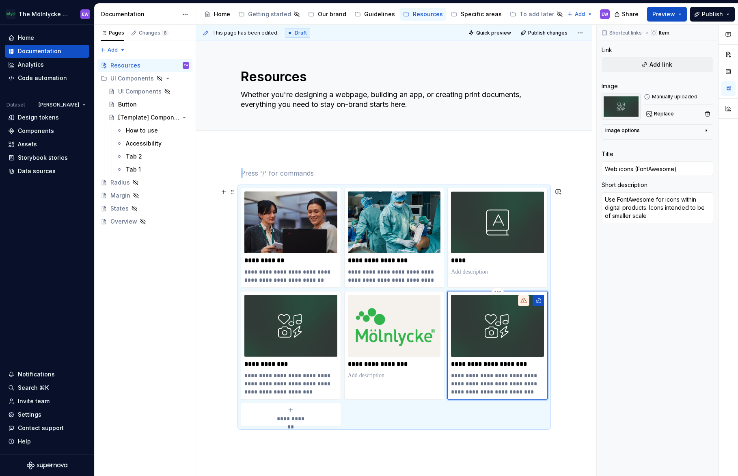
click at [508, 342] on img at bounding box center [497, 325] width 93 height 62
click at [574, 241] on div "**********" at bounding box center [394, 373] width 396 height 449
click at [444, 142] on div "Add tab" at bounding box center [394, 139] width 307 height 11
click at [524, 299] on icon at bounding box center [524, 300] width 6 height 6
click at [656, 63] on span "Add link" at bounding box center [661, 65] width 23 height 8
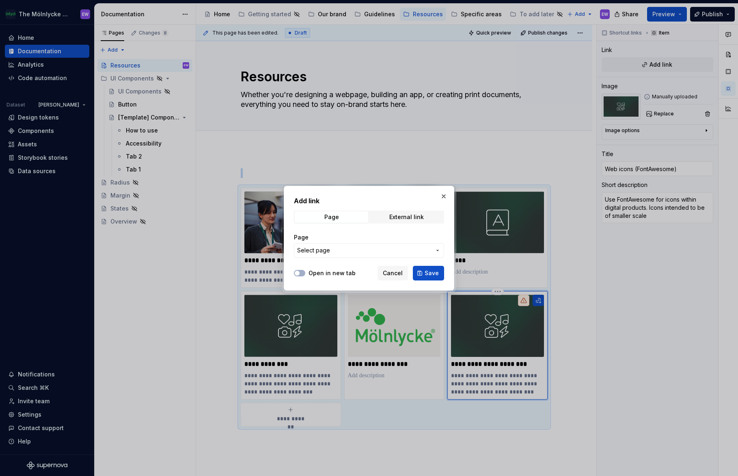
click at [348, 249] on span "Select page" at bounding box center [364, 250] width 134 height 8
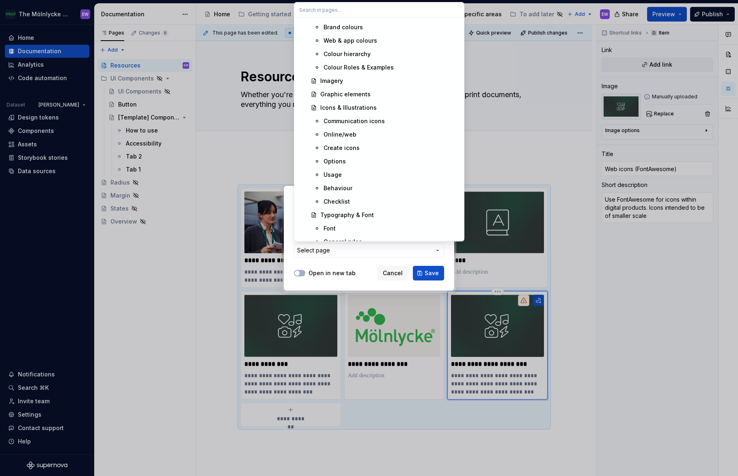
scroll to position [295, 0]
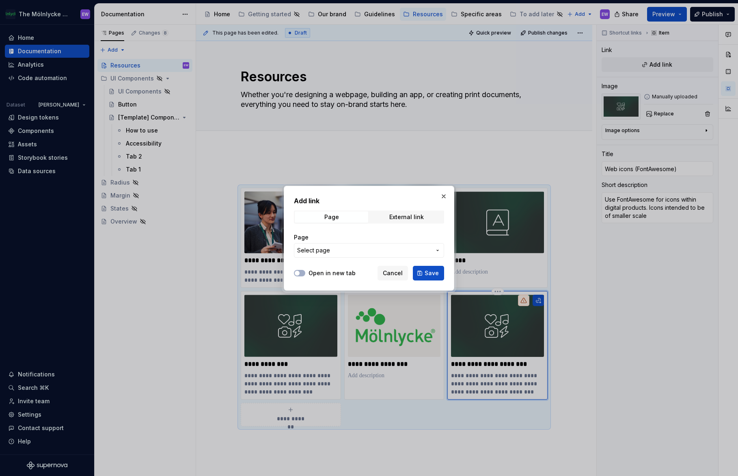
click at [242, 154] on div at bounding box center [369, 238] width 738 height 476
click at [342, 246] on span "Select page" at bounding box center [364, 250] width 134 height 8
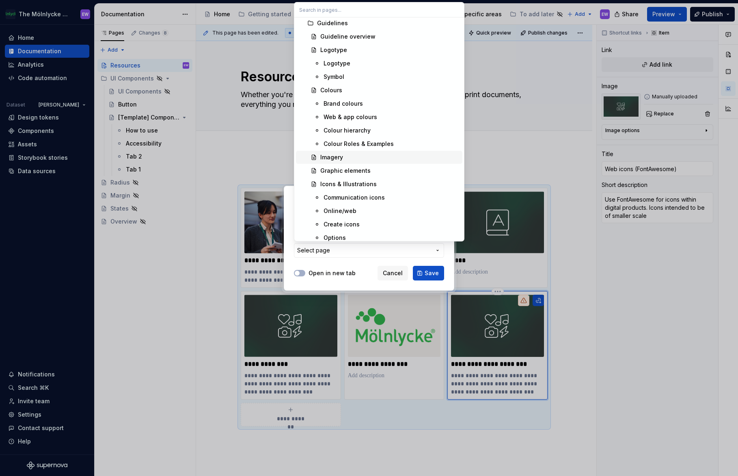
scroll to position [233, 0]
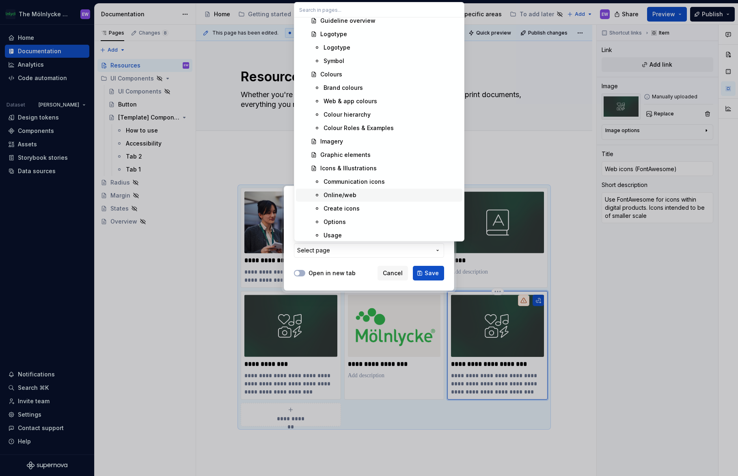
click at [338, 195] on div "Online/web" at bounding box center [340, 195] width 33 height 8
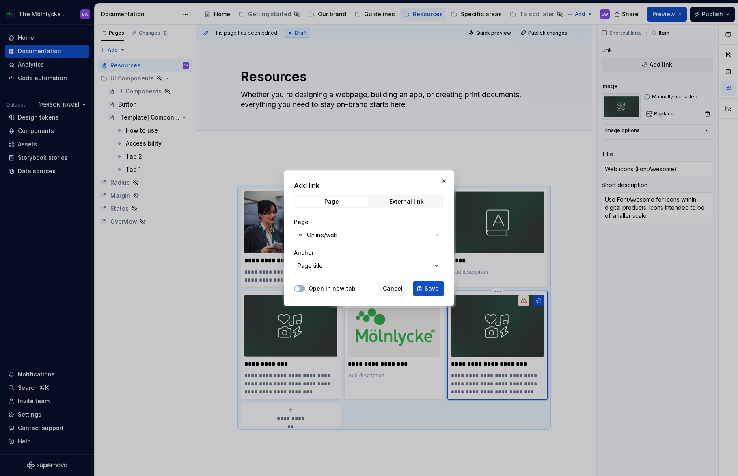
click at [389, 263] on button "Page title" at bounding box center [369, 265] width 150 height 15
click at [389, 263] on div "Add link Page External link Page Online/web Anchor Page title Open in new tab C…" at bounding box center [369, 238] width 738 height 476
click at [303, 286] on button "Open in new tab" at bounding box center [299, 288] width 11 height 6
click at [427, 290] on span "Save" at bounding box center [432, 288] width 14 height 8
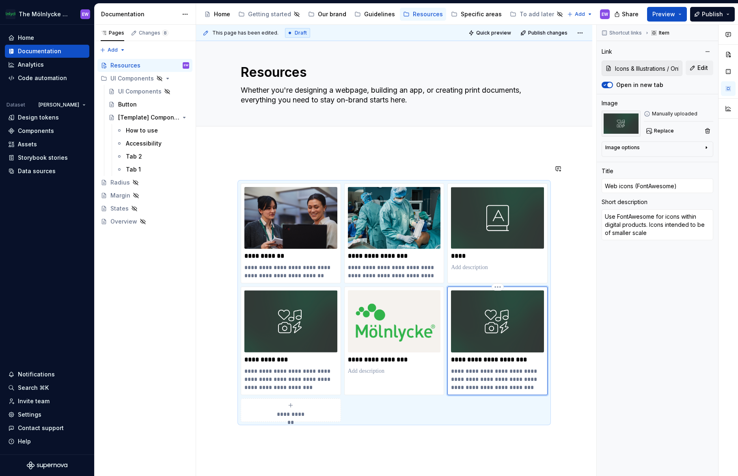
scroll to position [0, 0]
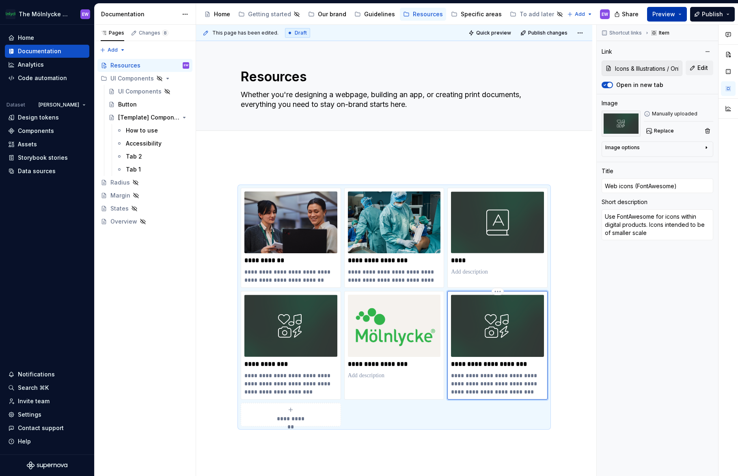
click at [668, 19] on button "Preview" at bounding box center [667, 14] width 40 height 15
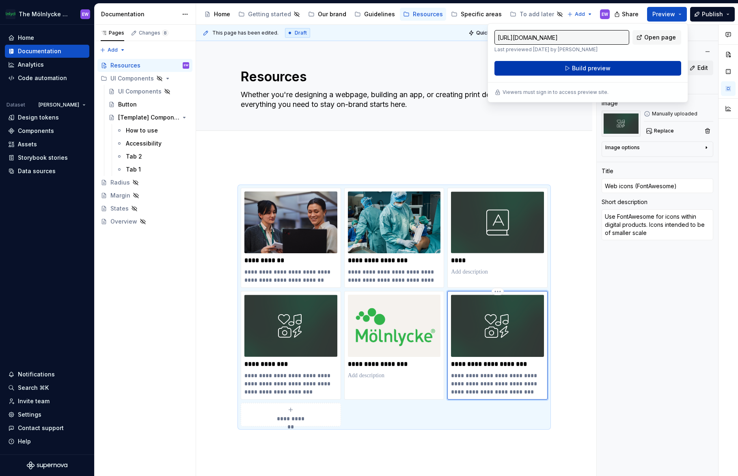
click at [612, 68] on button "Build preview" at bounding box center [588, 68] width 187 height 15
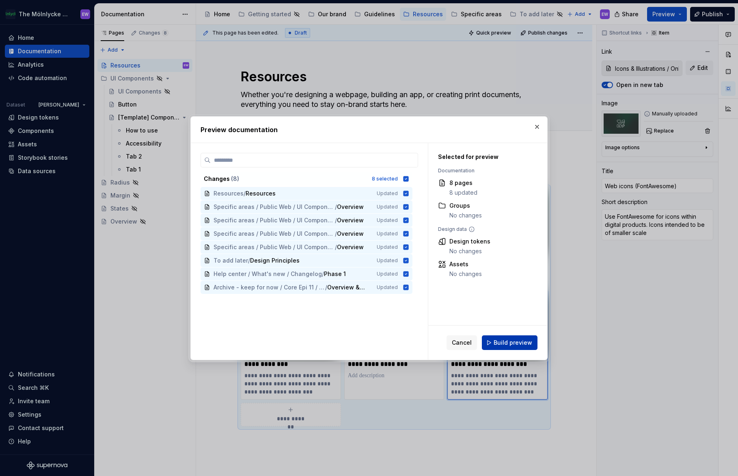
click at [505, 345] on span "Build preview" at bounding box center [513, 342] width 39 height 8
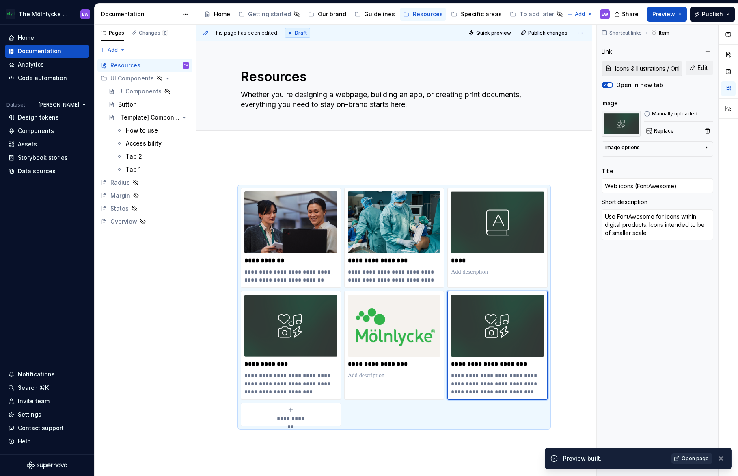
click at [692, 459] on span "Open page" at bounding box center [695, 458] width 27 height 6
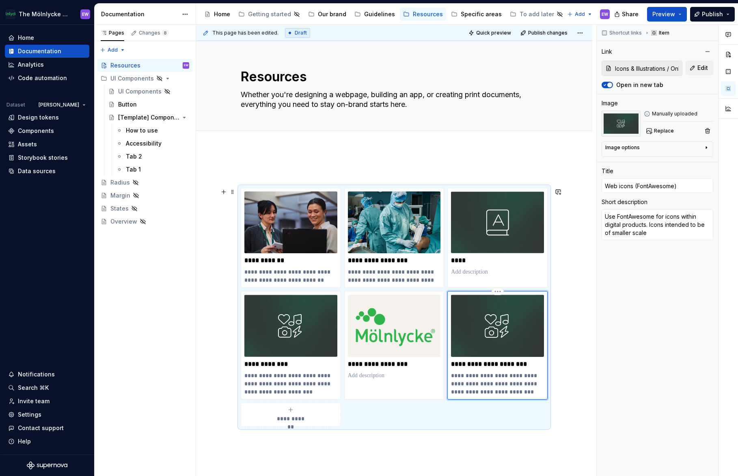
click at [495, 385] on p "**********" at bounding box center [497, 383] width 93 height 24
drag, startPoint x: 670, startPoint y: 237, endPoint x: 649, endPoint y: 225, distance: 24.0
click at [649, 225] on textarea "Use FontAwesome for icons within digital products. Icons intended to be of smal…" at bounding box center [658, 224] width 112 height 31
click at [655, 231] on textarea "Use FontAwesome for icons within digital products. Icons intended to be of smal…" at bounding box center [658, 224] width 112 height 31
drag, startPoint x: 649, startPoint y: 221, endPoint x: 661, endPoint y: 235, distance: 17.8
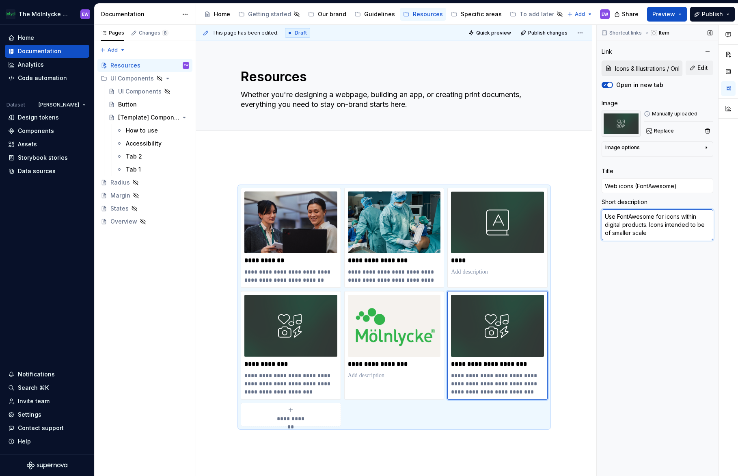
click at [661, 235] on textarea "Use FontAwesome for icons within digital products. Icons intended to be of smal…" at bounding box center [658, 224] width 112 height 31
click at [478, 444] on div "**********" at bounding box center [394, 373] width 396 height 449
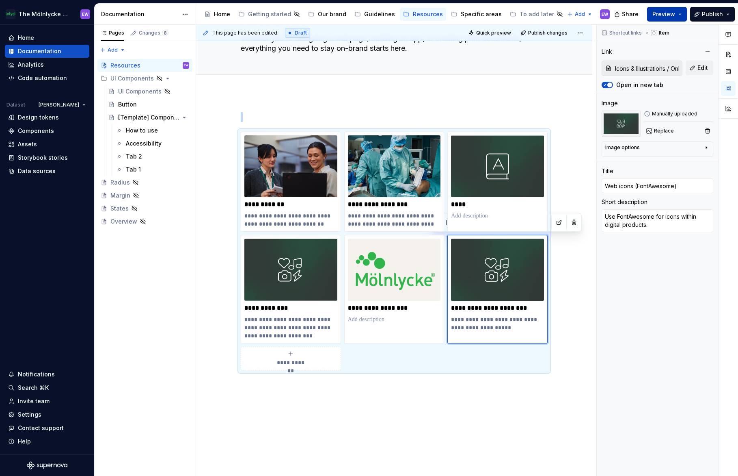
click at [661, 10] on span "Preview" at bounding box center [664, 14] width 23 height 8
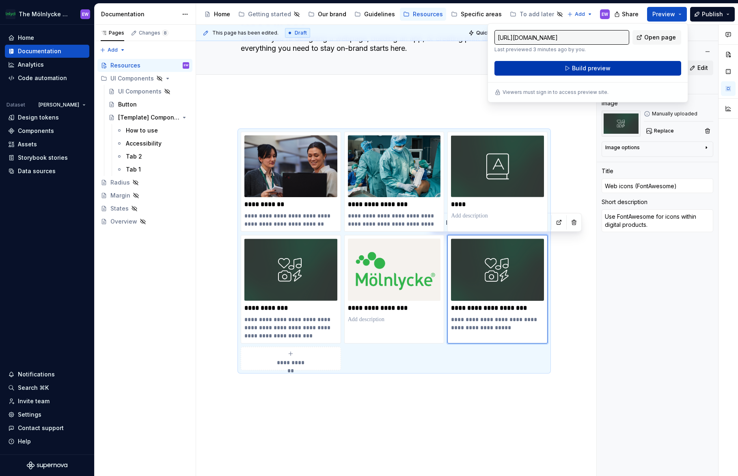
click at [602, 69] on span "Build preview" at bounding box center [591, 68] width 39 height 8
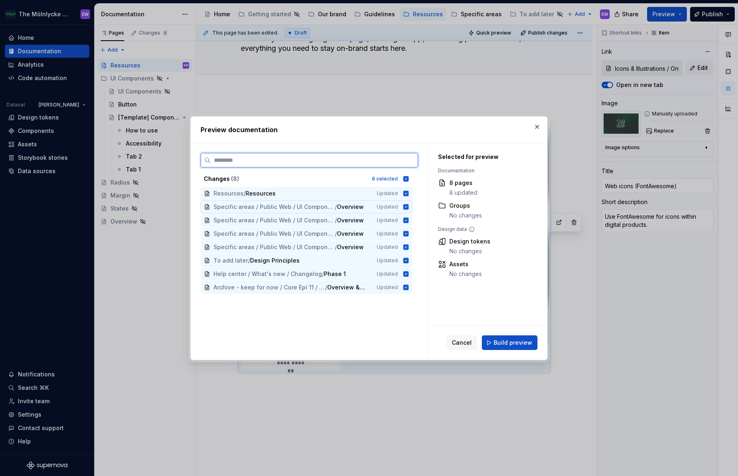
click at [406, 204] on icon at bounding box center [406, 206] width 5 height 5
click at [407, 221] on icon at bounding box center [406, 219] width 5 height 5
click at [407, 233] on icon at bounding box center [406, 233] width 5 height 5
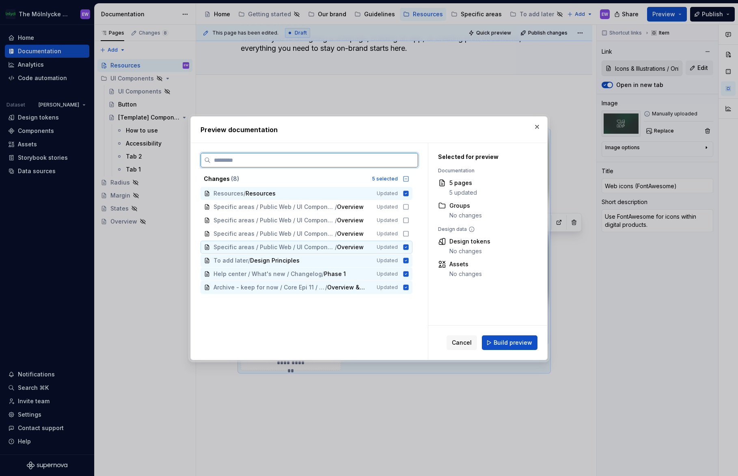
click at [407, 242] on div "Specific areas / Public Web / UI Components for Epi 12 / *Epi 12 Component temp…" at bounding box center [307, 246] width 212 height 13
click at [407, 260] on icon at bounding box center [406, 259] width 5 height 5
click at [407, 270] on icon at bounding box center [406, 273] width 6 height 6
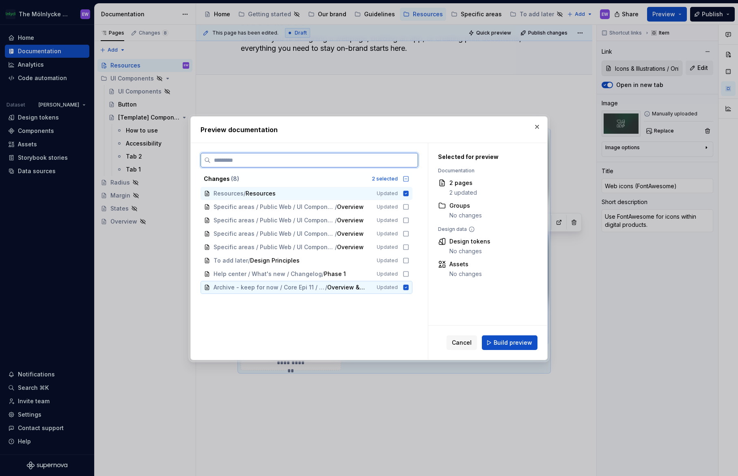
click at [407, 291] on div "Archive - keep for now / Core Epi 11 / *Component template* / Overview & Anatom…" at bounding box center [307, 287] width 212 height 13
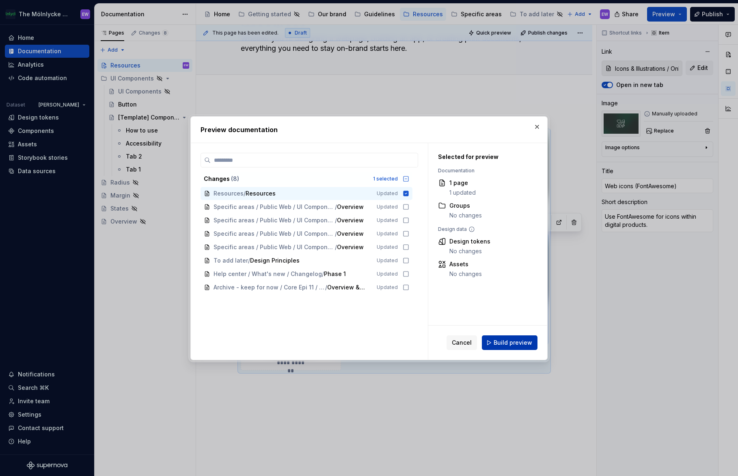
click at [515, 344] on span "Build preview" at bounding box center [513, 342] width 39 height 8
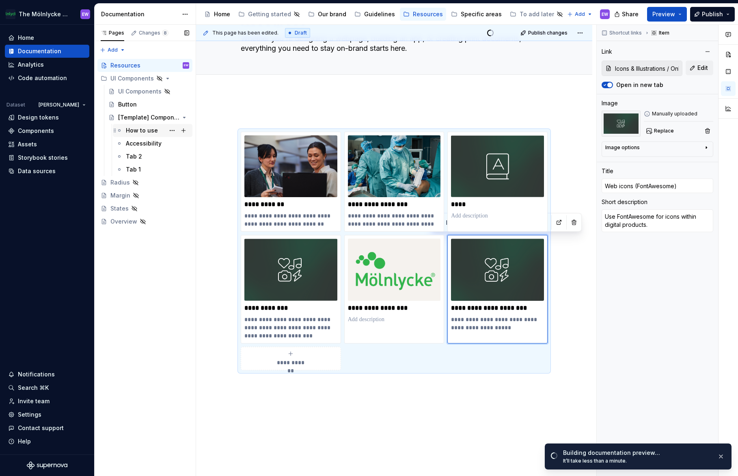
click at [141, 132] on div "How to use" at bounding box center [142, 130] width 32 height 8
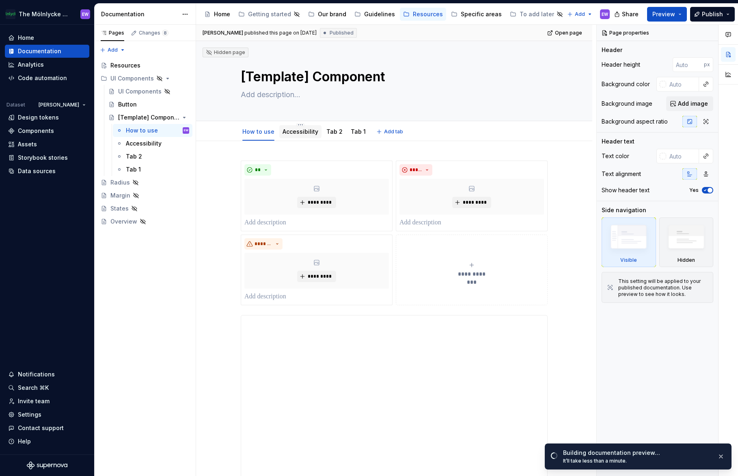
click at [293, 135] on div "Accessibility" at bounding box center [301, 132] width 36 height 8
click at [293, 134] on link "Accessibility" at bounding box center [301, 131] width 36 height 7
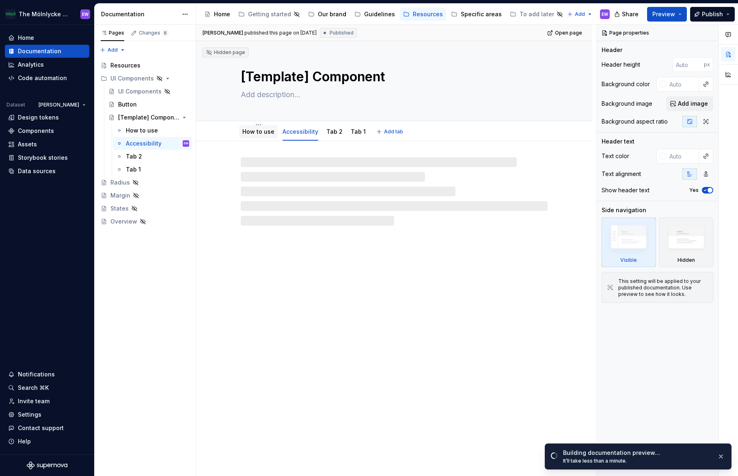
click at [262, 132] on link "How to use" at bounding box center [258, 131] width 32 height 7
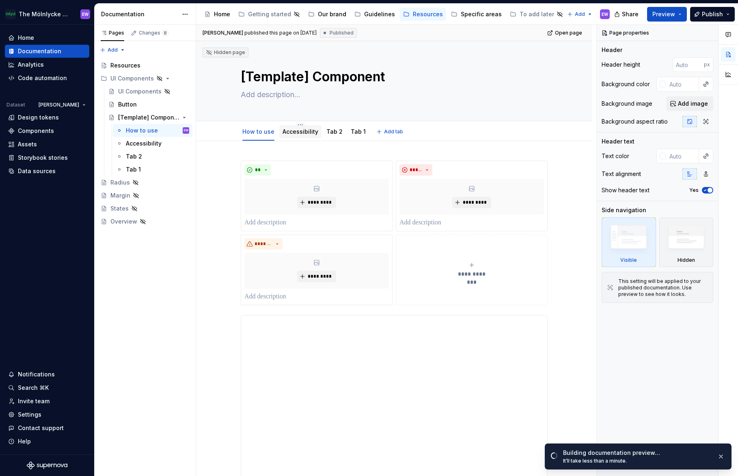
click at [305, 127] on div "Accessibility" at bounding box center [301, 132] width 36 height 10
click at [330, 132] on link "Tab 2" at bounding box center [335, 131] width 16 height 7
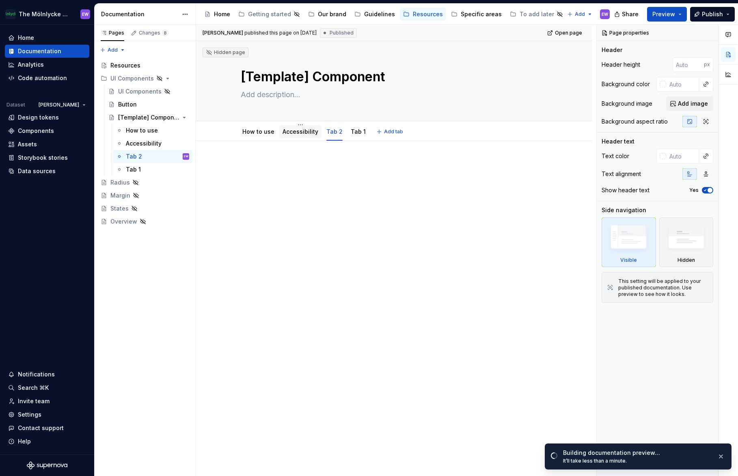
click at [295, 128] on link "Accessibility" at bounding box center [301, 131] width 36 height 7
click at [122, 61] on div "Resources" at bounding box center [149, 65] width 79 height 11
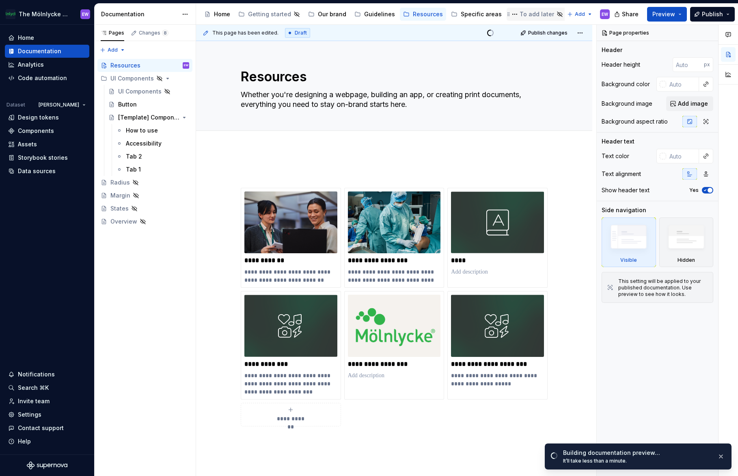
click at [522, 10] on div "To add later" at bounding box center [537, 14] width 35 height 8
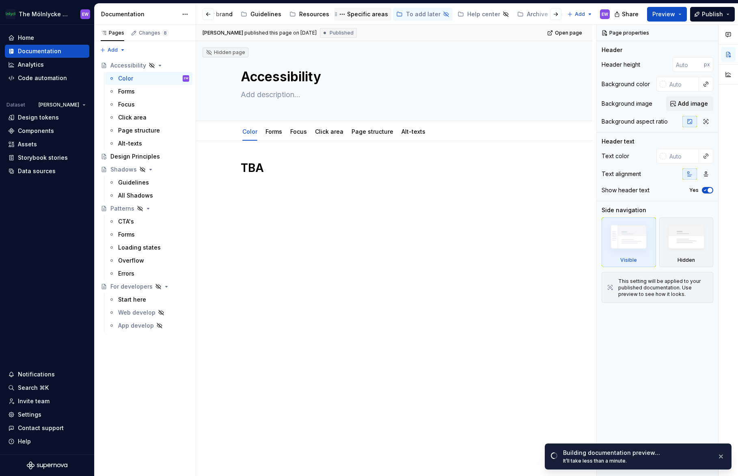
scroll to position [0, 136]
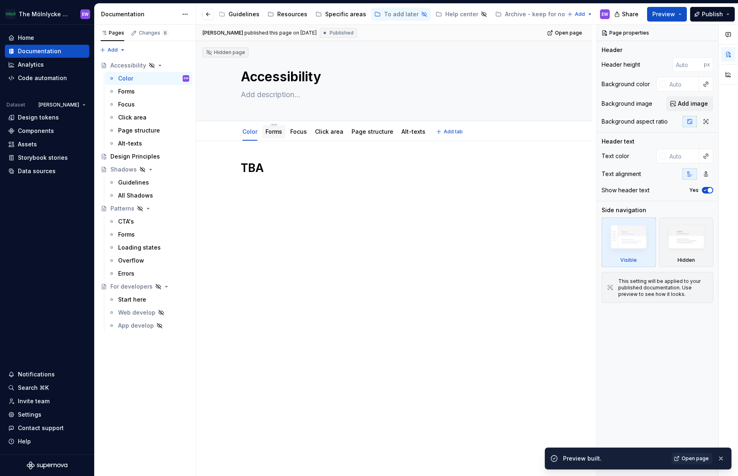
click at [276, 138] on div "Forms" at bounding box center [273, 131] width 23 height 15
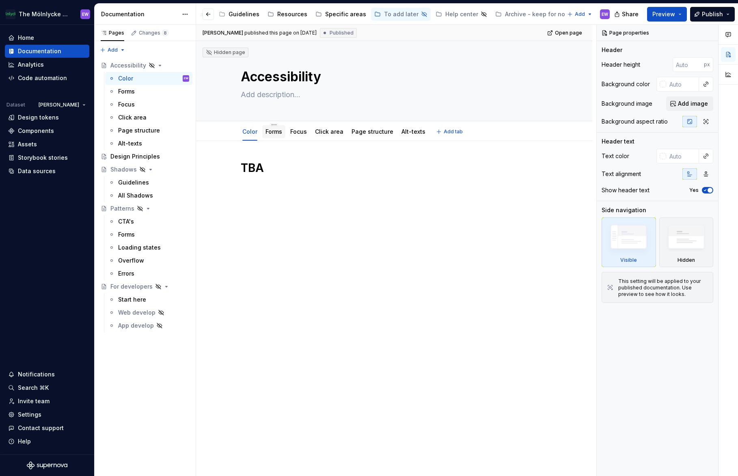
click at [273, 134] on link "Forms" at bounding box center [274, 131] width 17 height 7
click at [300, 132] on link "Focus" at bounding box center [298, 131] width 17 height 7
click at [334, 133] on link "Click area" at bounding box center [329, 131] width 28 height 7
click at [129, 156] on div "Design Principles" at bounding box center [135, 156] width 50 height 8
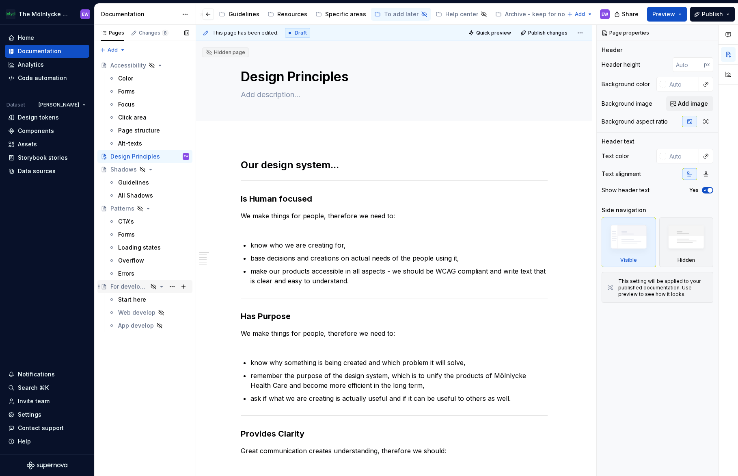
click at [132, 286] on div "For developers" at bounding box center [128, 286] width 37 height 8
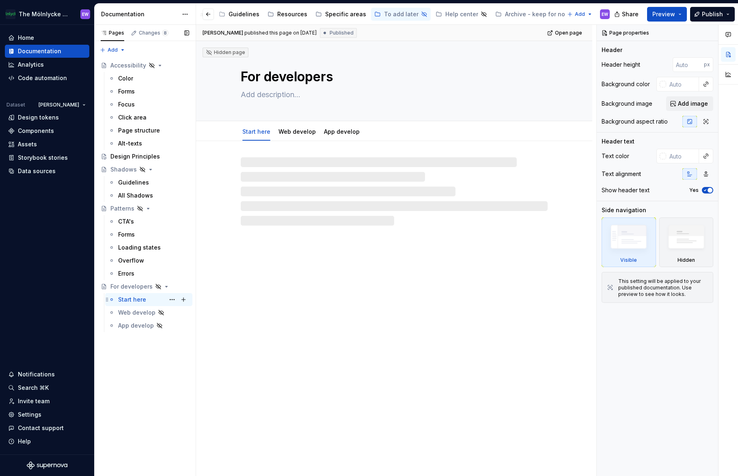
click at [130, 299] on div "Start here" at bounding box center [132, 299] width 28 height 8
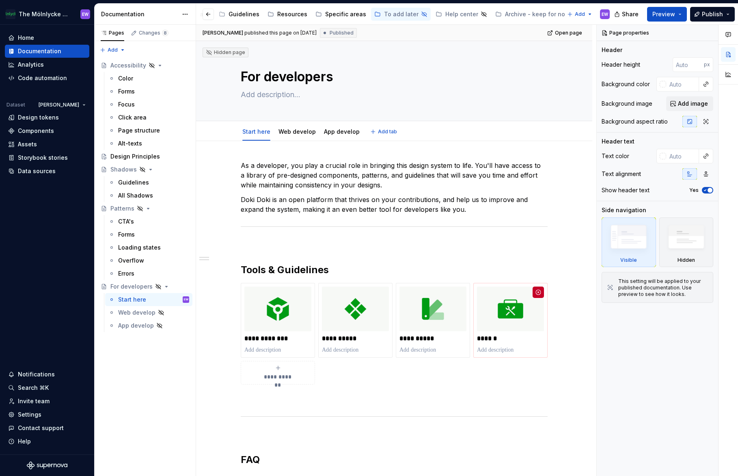
click at [296, 141] on div "**********" at bounding box center [394, 411] width 396 height 540
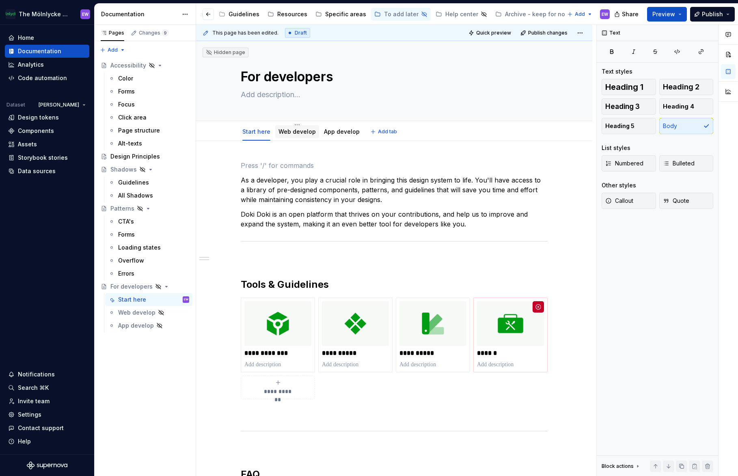
click at [293, 133] on link "Web develop" at bounding box center [297, 131] width 37 height 7
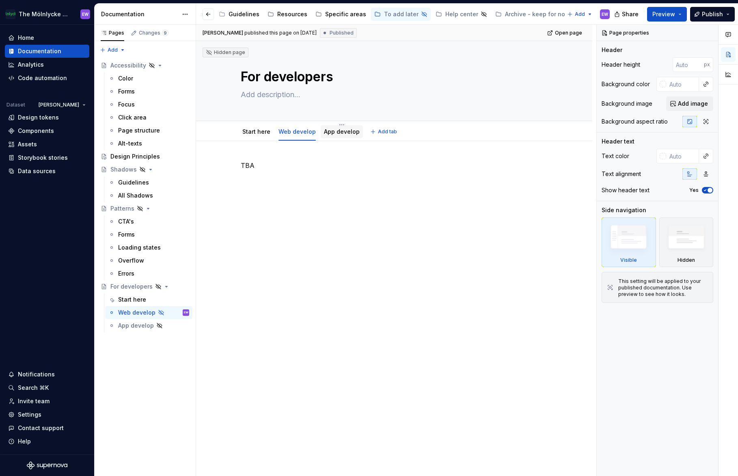
click at [335, 133] on link "App develop" at bounding box center [342, 131] width 36 height 7
click at [257, 134] on link "Start here" at bounding box center [256, 131] width 28 height 7
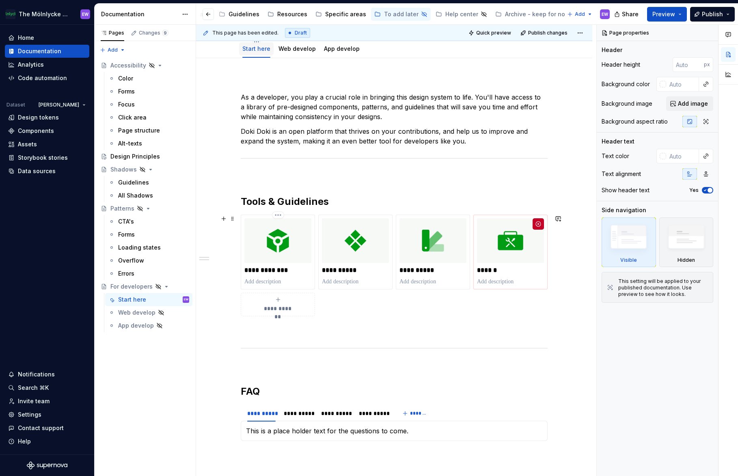
scroll to position [88, 0]
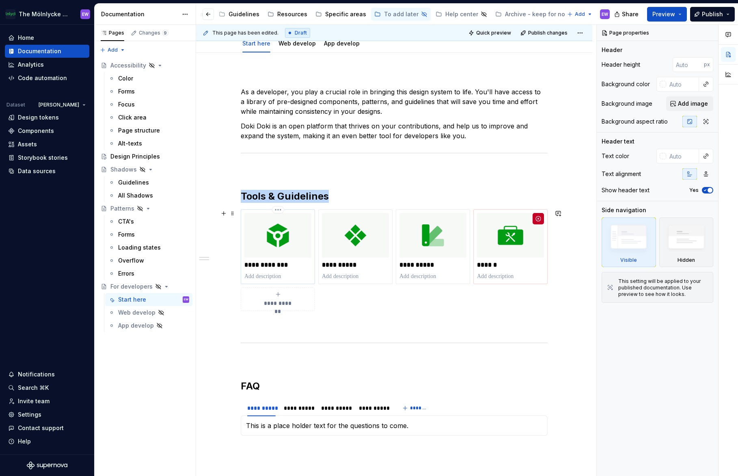
click at [285, 245] on img at bounding box center [277, 235] width 67 height 45
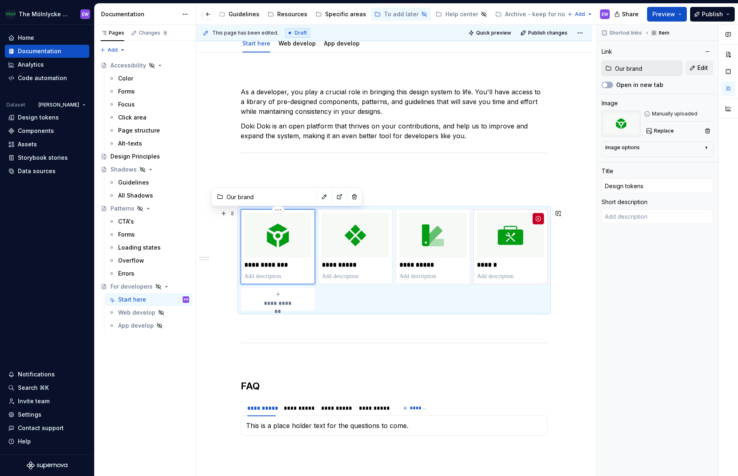
click at [285, 245] on img at bounding box center [277, 235] width 67 height 45
click at [334, 198] on button "button" at bounding box center [339, 196] width 11 height 11
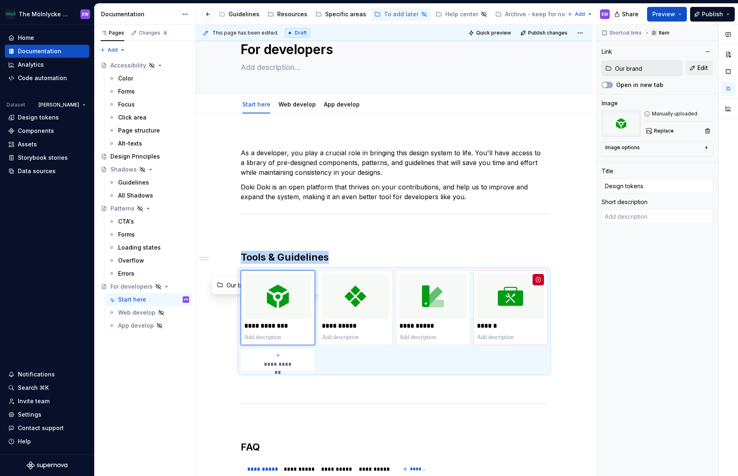
scroll to position [0, 0]
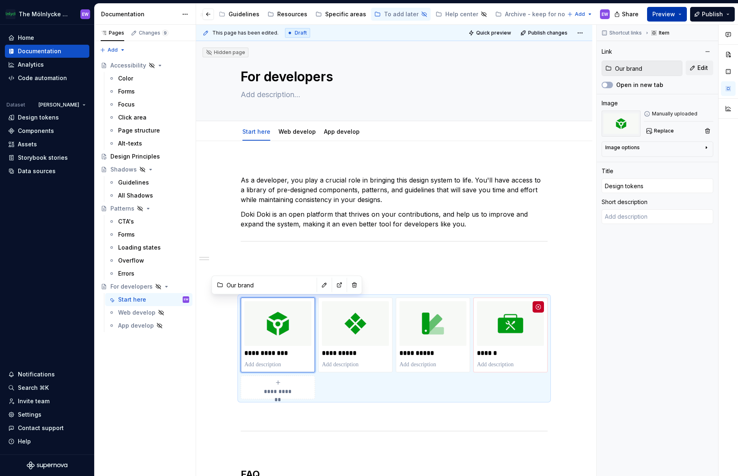
click at [662, 18] on button "Preview" at bounding box center [667, 14] width 40 height 15
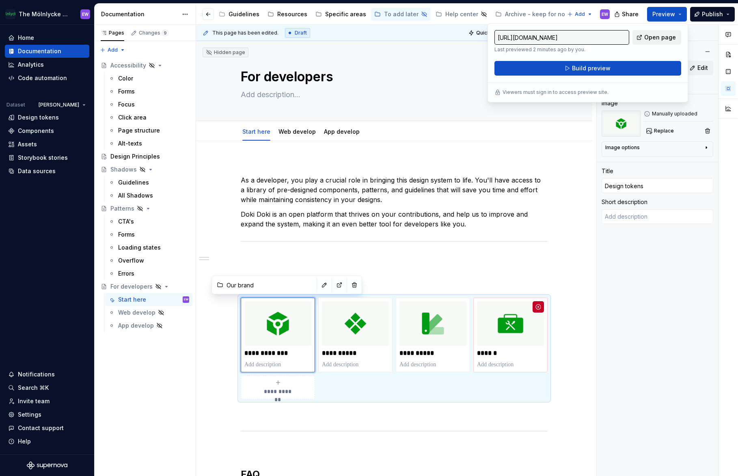
click at [654, 40] on span "Open page" at bounding box center [661, 37] width 32 height 8
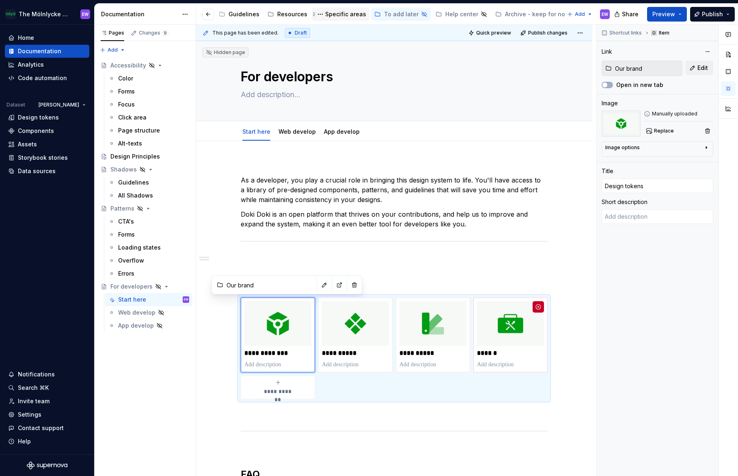
click at [337, 14] on div "Specific areas" at bounding box center [345, 14] width 41 height 8
click at [281, 19] on div "Resources" at bounding box center [288, 14] width 40 height 10
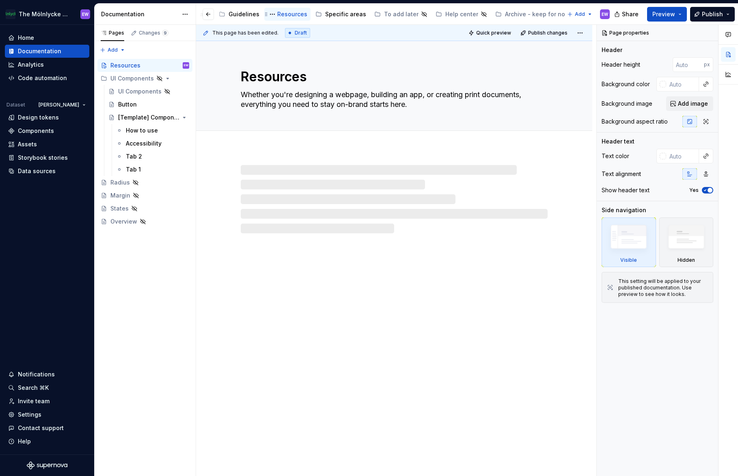
click at [280, 16] on div "Resources" at bounding box center [292, 14] width 30 height 8
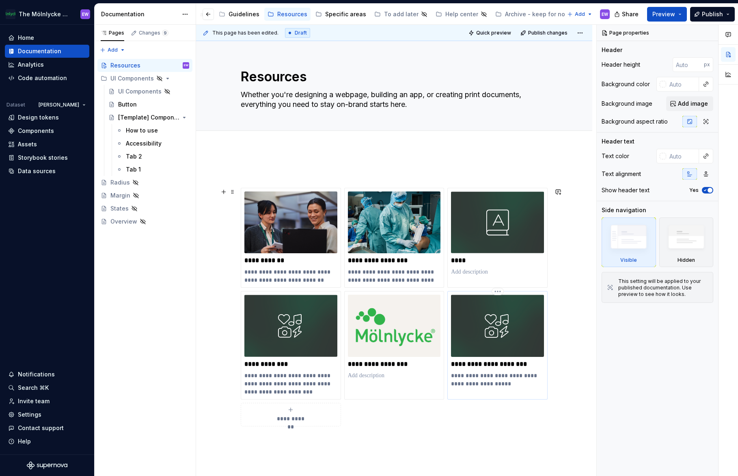
click at [463, 373] on p "**********" at bounding box center [497, 379] width 93 height 16
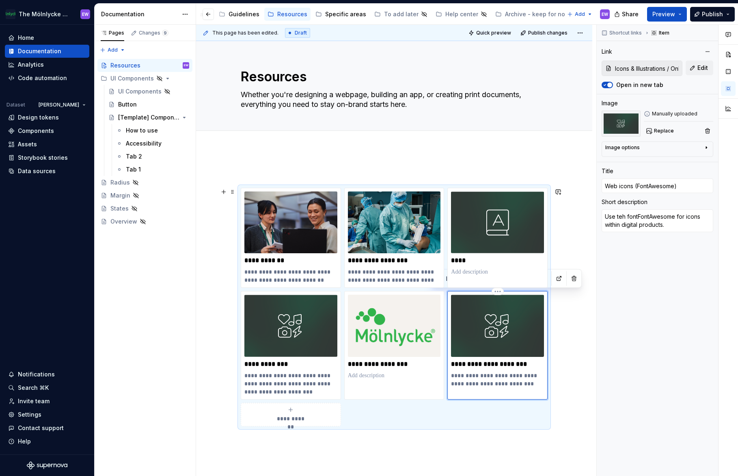
click at [468, 379] on p "**********" at bounding box center [497, 379] width 93 height 16
click at [483, 376] on p "**********" at bounding box center [497, 379] width 93 height 16
drag, startPoint x: 524, startPoint y: 375, endPoint x: 486, endPoint y: 375, distance: 37.4
click at [486, 375] on p "**********" at bounding box center [497, 379] width 93 height 16
click at [493, 377] on p "**********" at bounding box center [497, 379] width 93 height 16
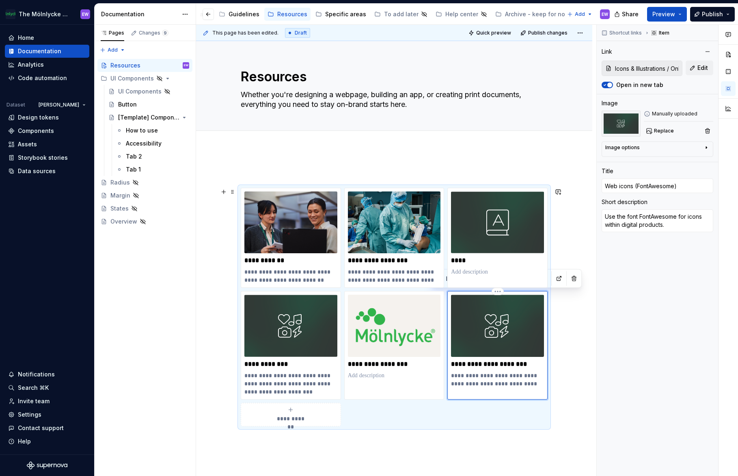
click at [533, 387] on p "**********" at bounding box center [497, 379] width 93 height 16
drag, startPoint x: 485, startPoint y: 374, endPoint x: 464, endPoint y: 374, distance: 21.5
click at [463, 374] on p "**********" at bounding box center [497, 379] width 93 height 16
click at [279, 391] on p "**********" at bounding box center [290, 383] width 93 height 24
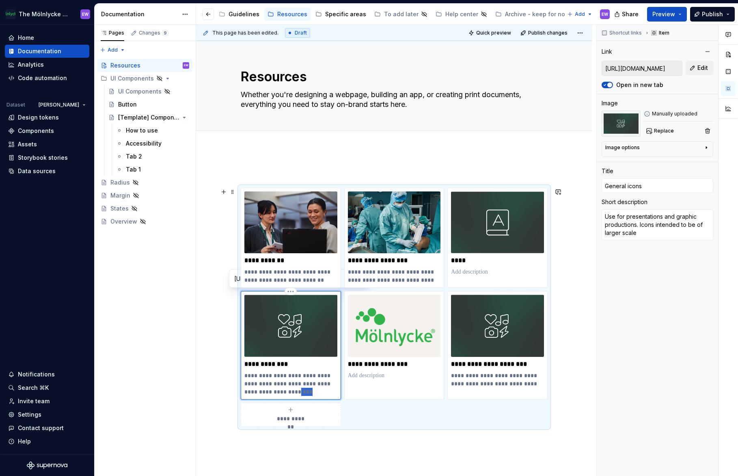
drag, startPoint x: 297, startPoint y: 390, endPoint x: 273, endPoint y: 392, distance: 24.0
click at [273, 392] on p "**********" at bounding box center [290, 383] width 93 height 24
click at [251, 391] on p "**********" at bounding box center [290, 383] width 93 height 24
drag, startPoint x: 251, startPoint y: 392, endPoint x: 335, endPoint y: 383, distance: 84.5
click at [335, 383] on p "**********" at bounding box center [290, 383] width 93 height 24
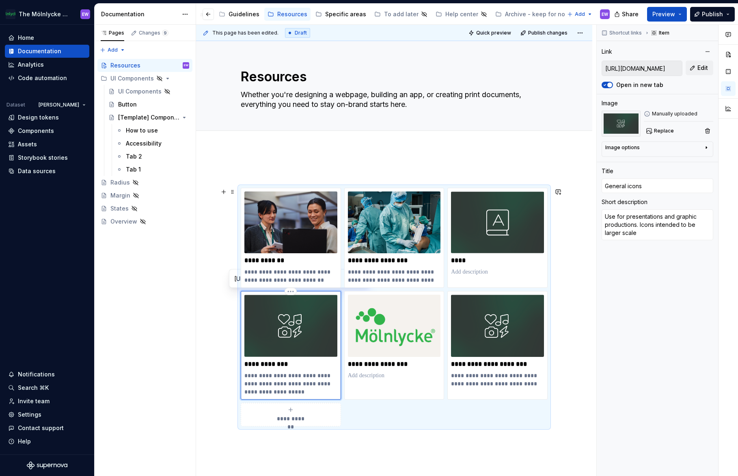
click at [307, 392] on p "**********" at bounding box center [290, 383] width 93 height 24
click at [262, 393] on p "**********" at bounding box center [290, 383] width 93 height 24
drag, startPoint x: 279, startPoint y: 390, endPoint x: 347, endPoint y: 401, distance: 69.1
click at [346, 401] on div "**********" at bounding box center [394, 307] width 307 height 238
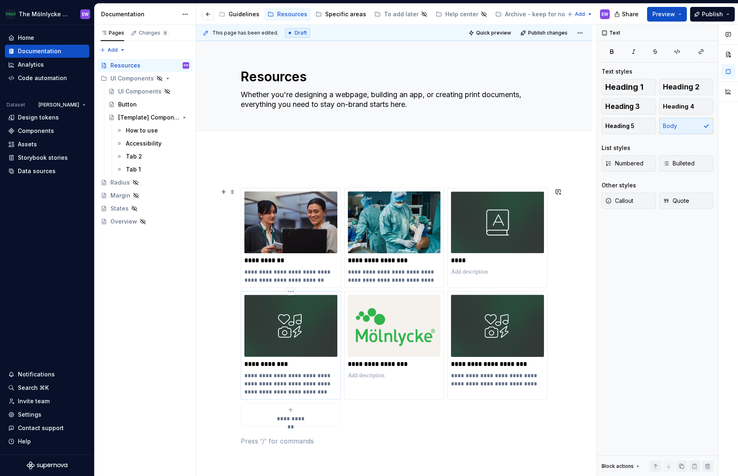
click at [294, 391] on p "**********" at bounding box center [290, 383] width 93 height 24
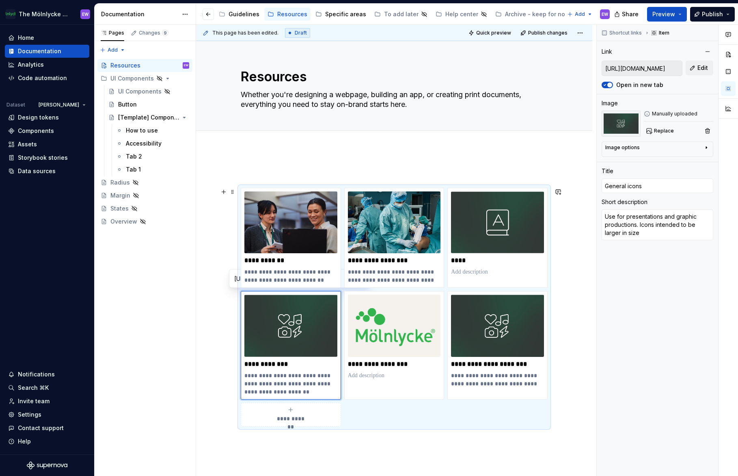
click at [220, 359] on div "**********" at bounding box center [394, 373] width 396 height 449
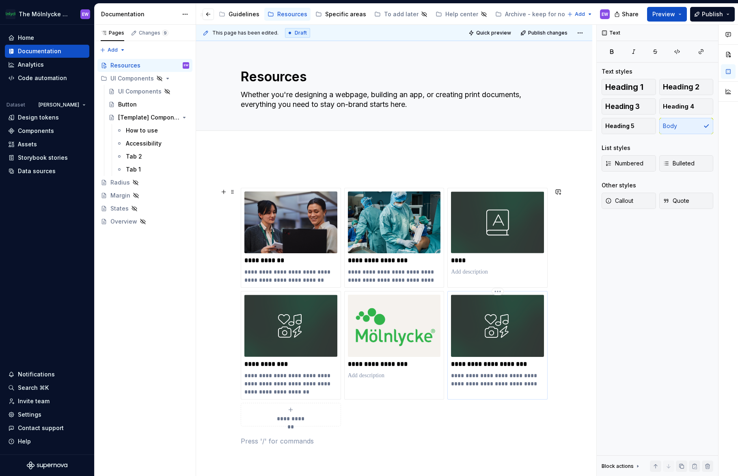
click at [510, 338] on img at bounding box center [497, 325] width 93 height 62
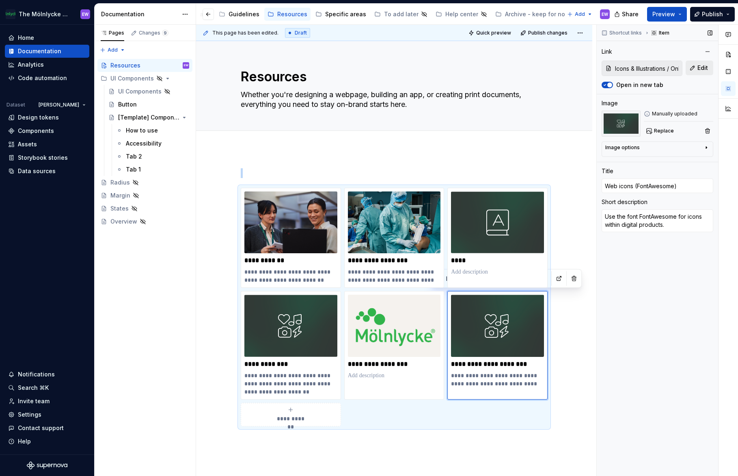
click at [705, 68] on span "Edit" at bounding box center [703, 68] width 11 height 8
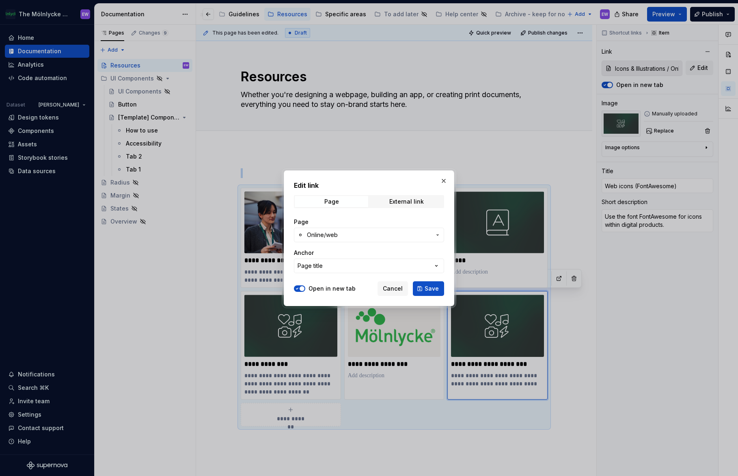
click at [435, 235] on icon "button" at bounding box center [438, 234] width 6 height 6
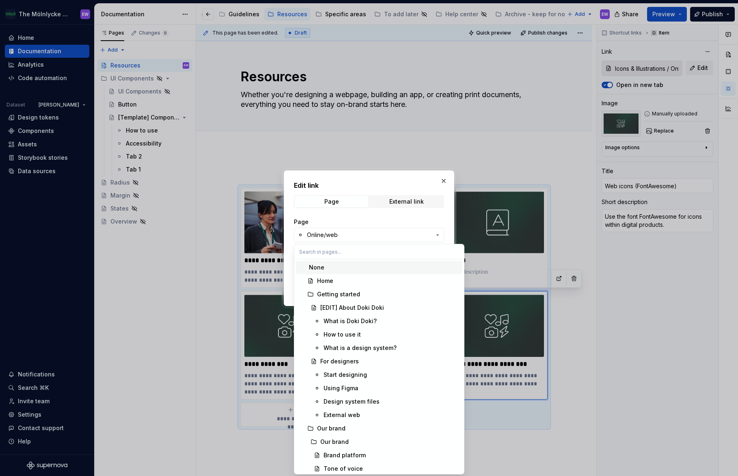
click at [340, 265] on div "None" at bounding box center [384, 267] width 150 height 8
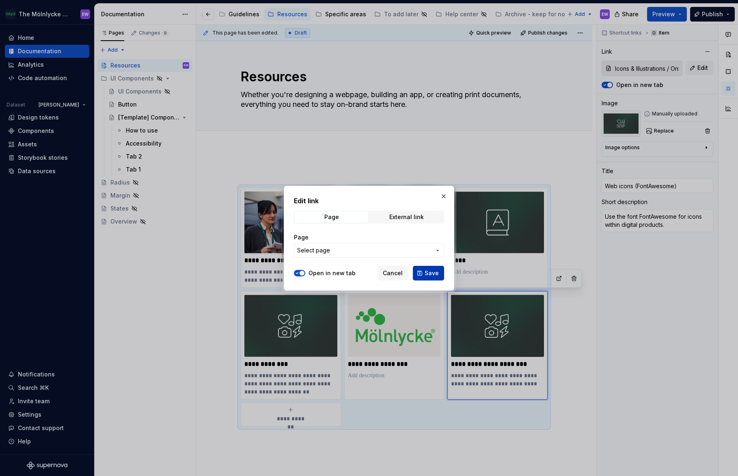
click at [429, 273] on span "Save" at bounding box center [432, 273] width 14 height 8
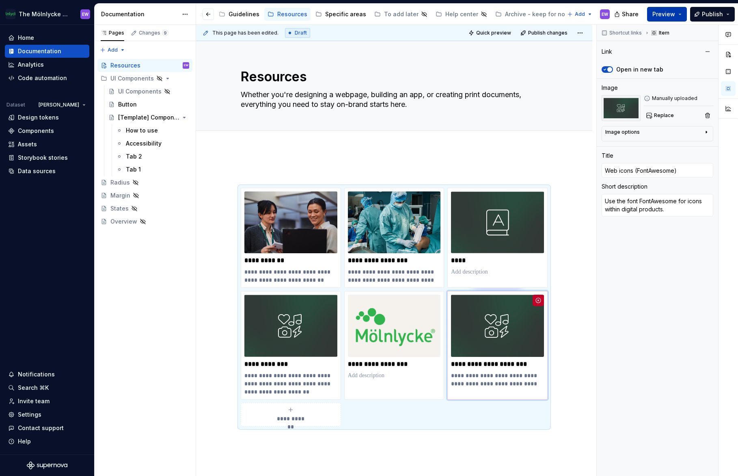
click at [674, 15] on span "Preview" at bounding box center [664, 14] width 23 height 8
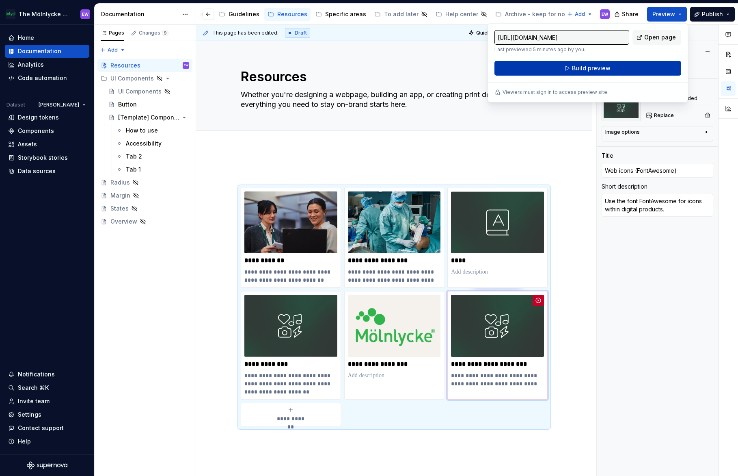
click at [619, 71] on button "Build preview" at bounding box center [588, 68] width 187 height 15
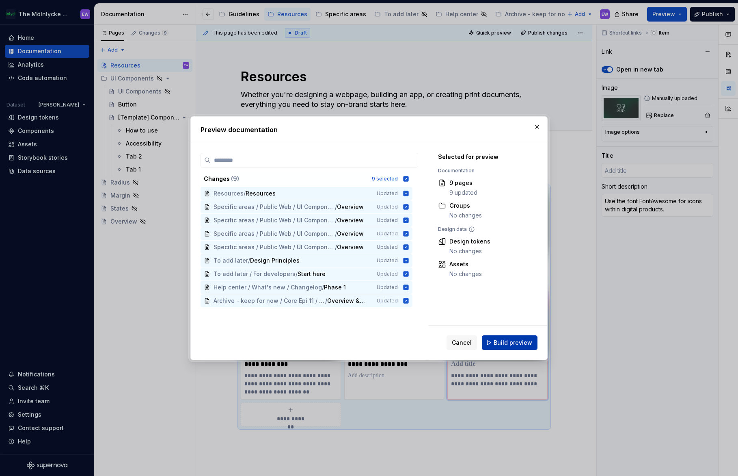
click at [513, 341] on span "Build preview" at bounding box center [513, 342] width 39 height 8
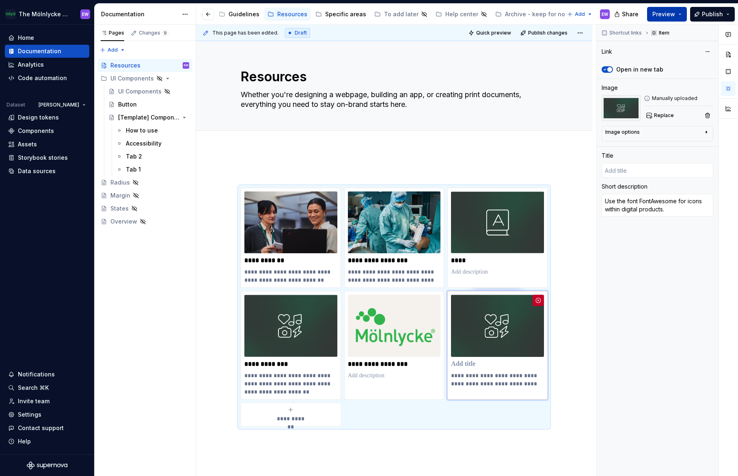
click at [664, 15] on span "Preview" at bounding box center [664, 14] width 23 height 8
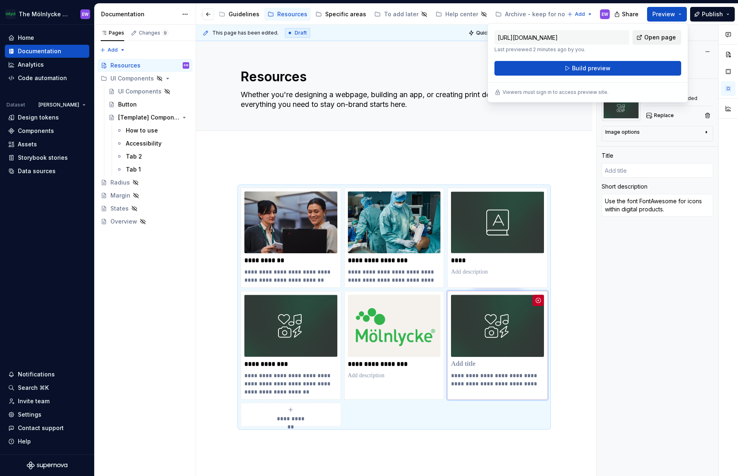
click at [662, 39] on span "Open page" at bounding box center [661, 37] width 32 height 8
click at [472, 365] on p at bounding box center [497, 364] width 93 height 8
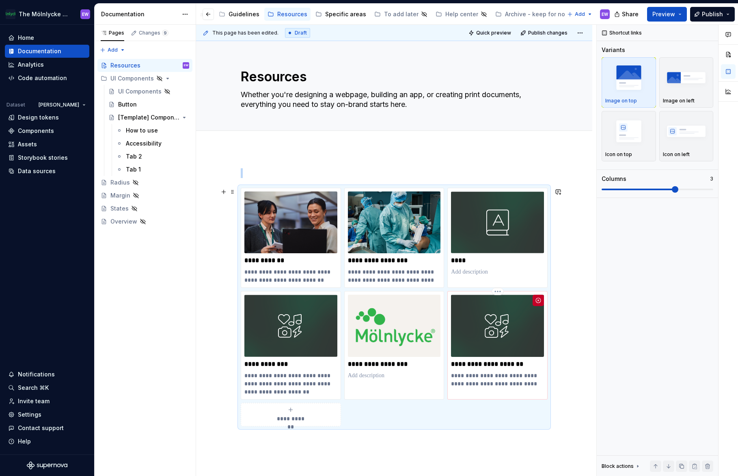
click at [505, 318] on img at bounding box center [497, 325] width 93 height 62
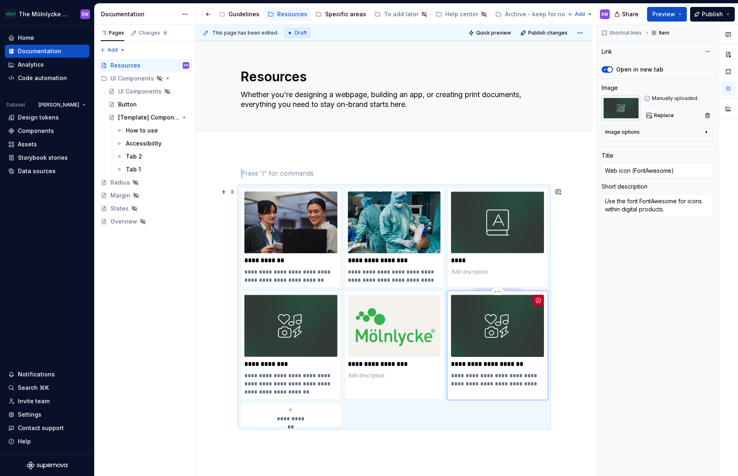
click at [514, 329] on img at bounding box center [497, 325] width 93 height 62
click at [536, 299] on button "button" at bounding box center [538, 299] width 11 height 11
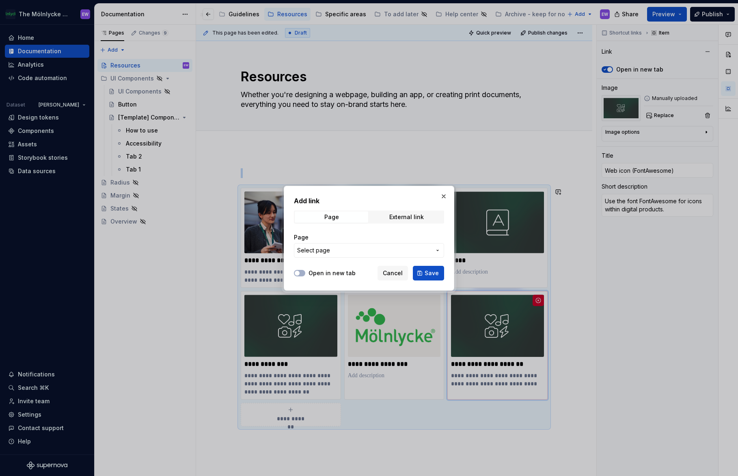
click at [338, 255] on button "Select page" at bounding box center [369, 250] width 150 height 15
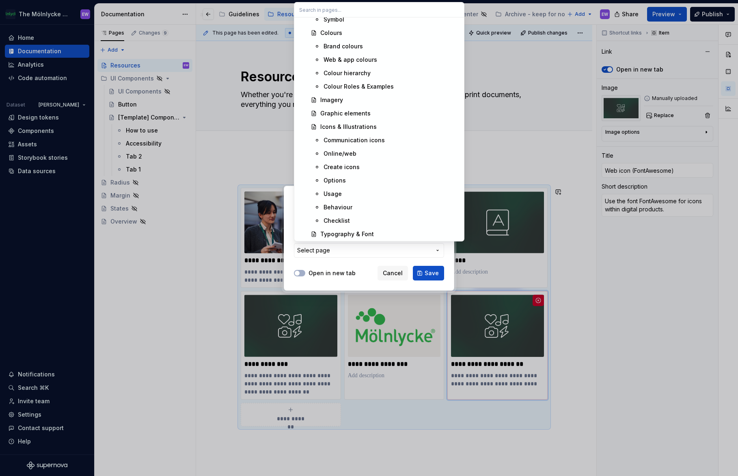
scroll to position [273, 0]
click at [359, 129] on div "Icons & Illustrations" at bounding box center [348, 127] width 56 height 8
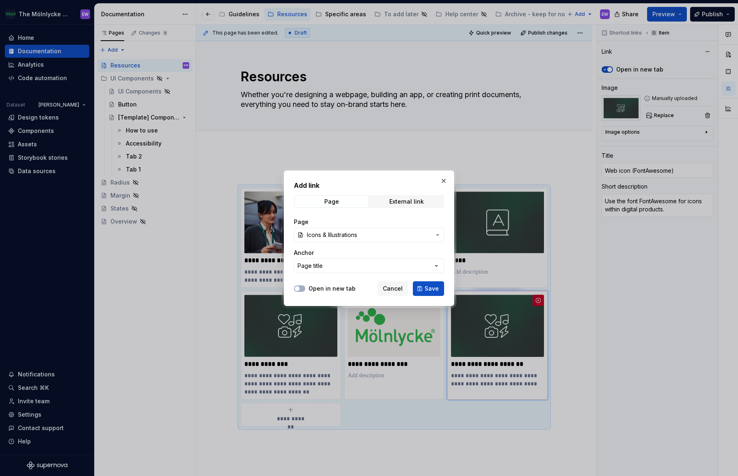
click at [357, 237] on span "Icons & Illustrations" at bounding box center [332, 235] width 50 height 8
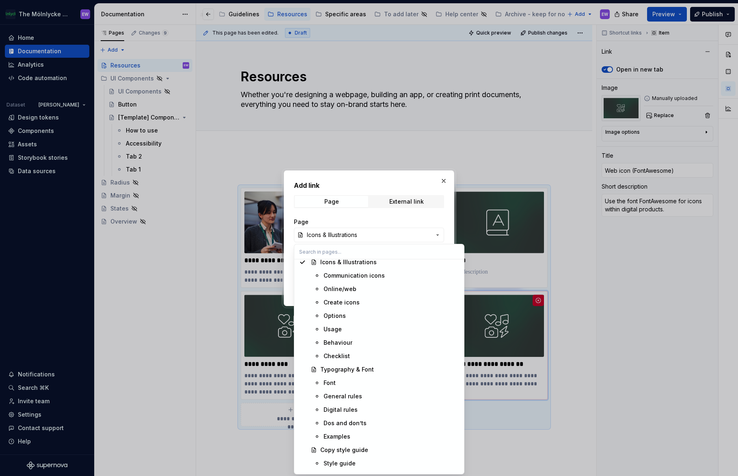
scroll to position [383, 0]
click at [353, 287] on div "Online/web" at bounding box center [340, 286] width 33 height 8
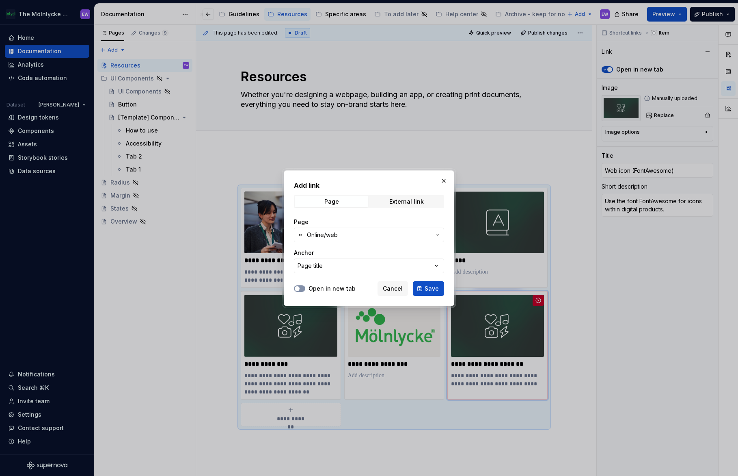
click at [305, 288] on button "Open in new tab" at bounding box center [299, 288] width 11 height 6
click at [430, 288] on span "Save" at bounding box center [432, 288] width 14 height 8
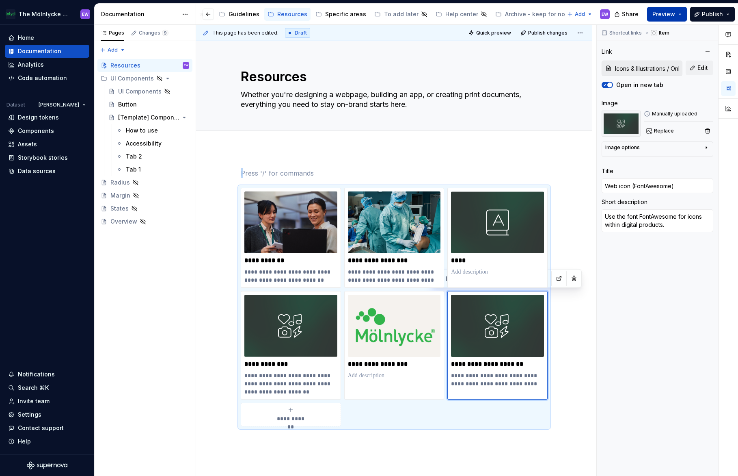
click at [679, 15] on button "Preview" at bounding box center [667, 14] width 40 height 15
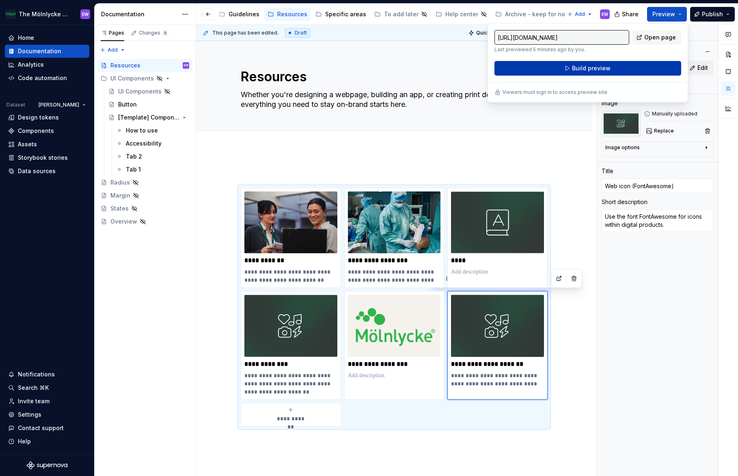
click at [606, 71] on span "Build preview" at bounding box center [591, 68] width 39 height 8
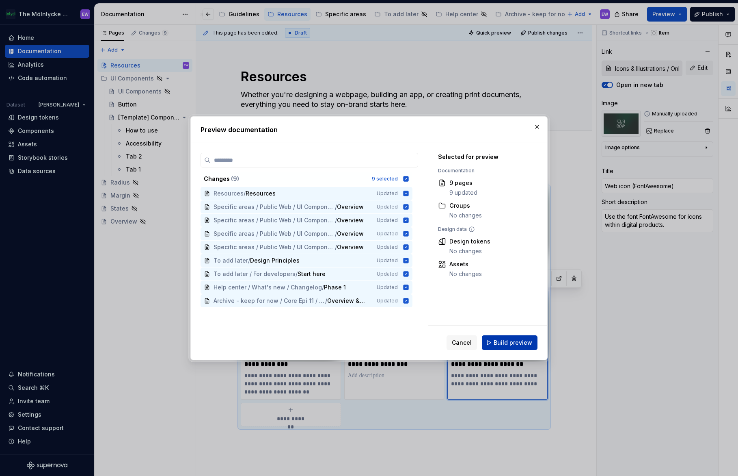
click at [521, 346] on span "Build preview" at bounding box center [513, 342] width 39 height 8
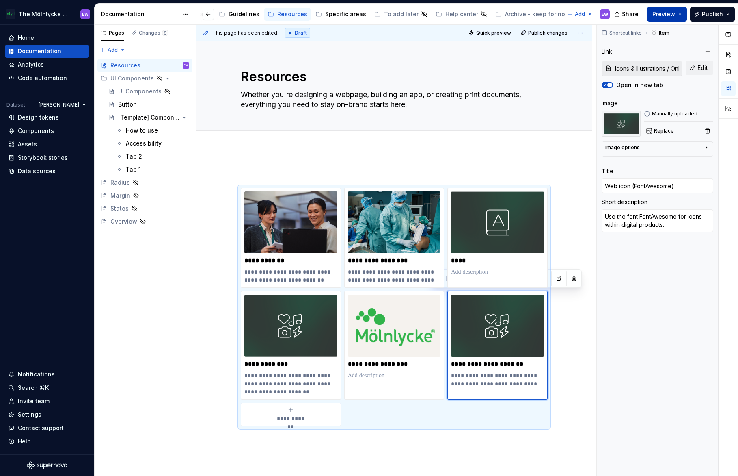
click at [681, 17] on button "Preview" at bounding box center [667, 14] width 40 height 15
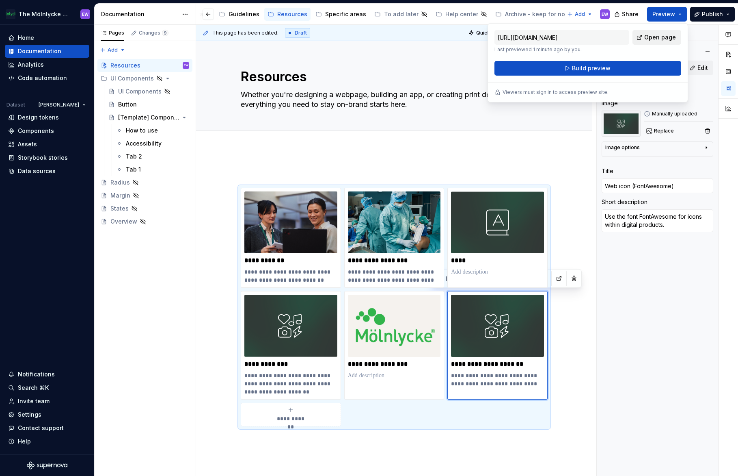
click at [660, 36] on span "Open page" at bounding box center [661, 37] width 32 height 8
click at [661, 34] on span "Open page" at bounding box center [661, 37] width 32 height 8
click at [462, 157] on div "**********" at bounding box center [394, 373] width 396 height 449
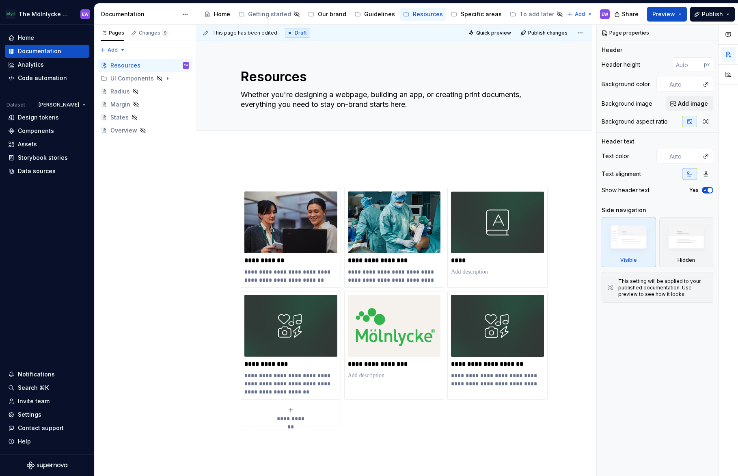
click at [388, 160] on div "**********" at bounding box center [394, 373] width 396 height 449
click at [290, 345] on img at bounding box center [290, 325] width 93 height 62
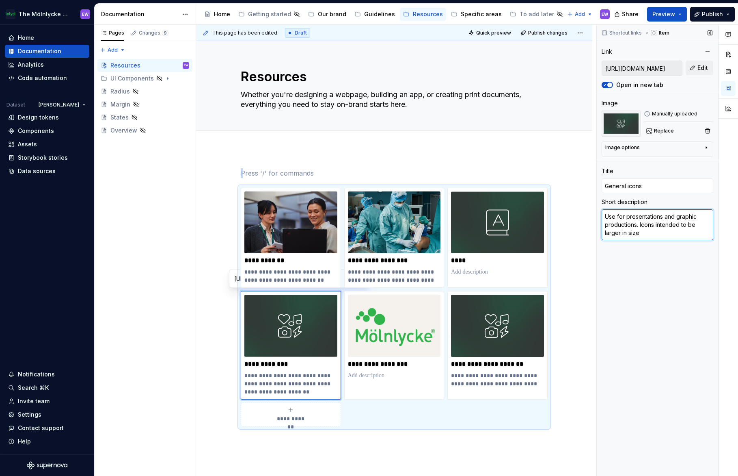
type textarea "*"
click at [651, 234] on textarea "Use for presentations and graphic productions. Icons intended to be larger in s…" at bounding box center [658, 224] width 112 height 31
click at [665, 236] on textarea "Use for presentations and graphic productions. Icons intended to be larger in s…" at bounding box center [658, 224] width 112 height 31
drag, startPoint x: 656, startPoint y: 236, endPoint x: 640, endPoint y: 226, distance: 18.3
click at [640, 226] on textarea "Use for presentations and graphic productions. Icons intended to be larger in s…" at bounding box center [658, 224] width 112 height 31
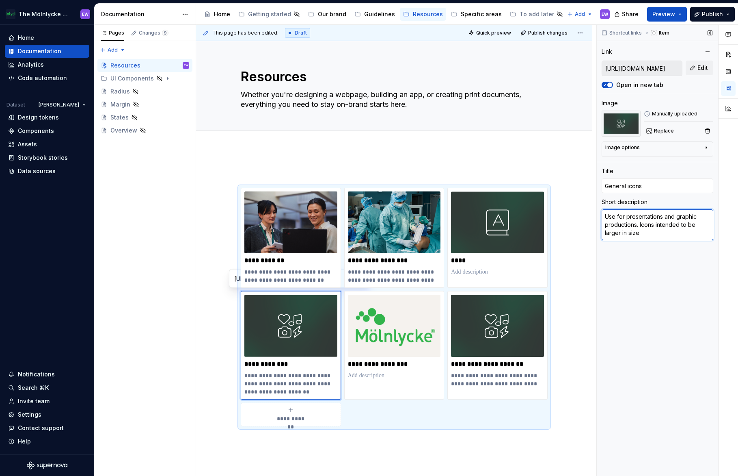
type textarea "Use for presentations and graphic productions."
type textarea "*"
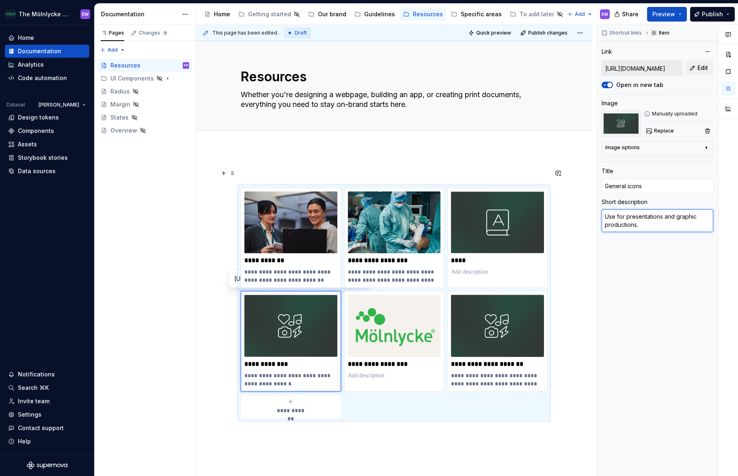
type textarea "Use for presentations and graphic productions."
click at [355, 152] on div "**********" at bounding box center [394, 369] width 396 height 441
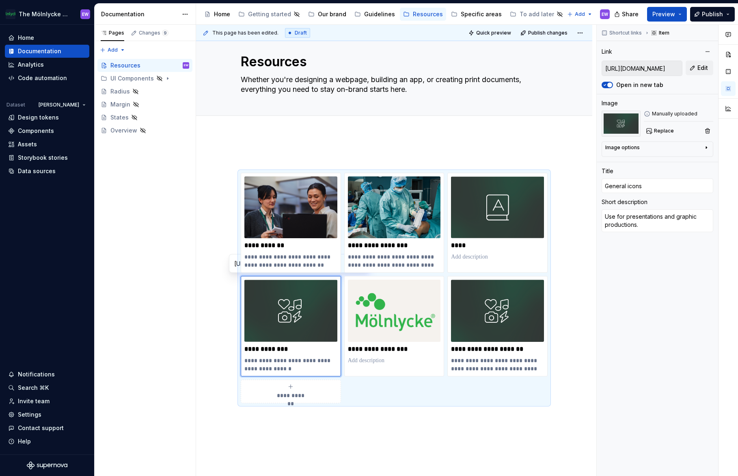
type textarea "*"
